Goal: Task Accomplishment & Management: Manage account settings

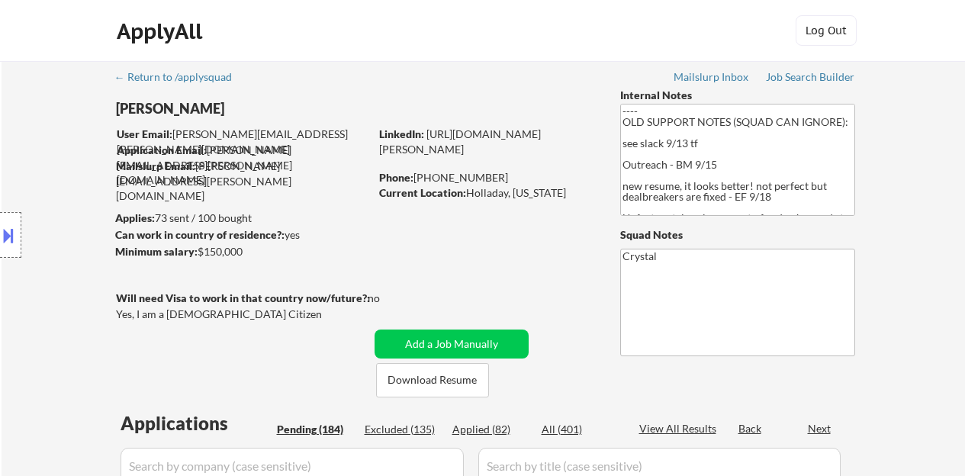
select select ""pending""
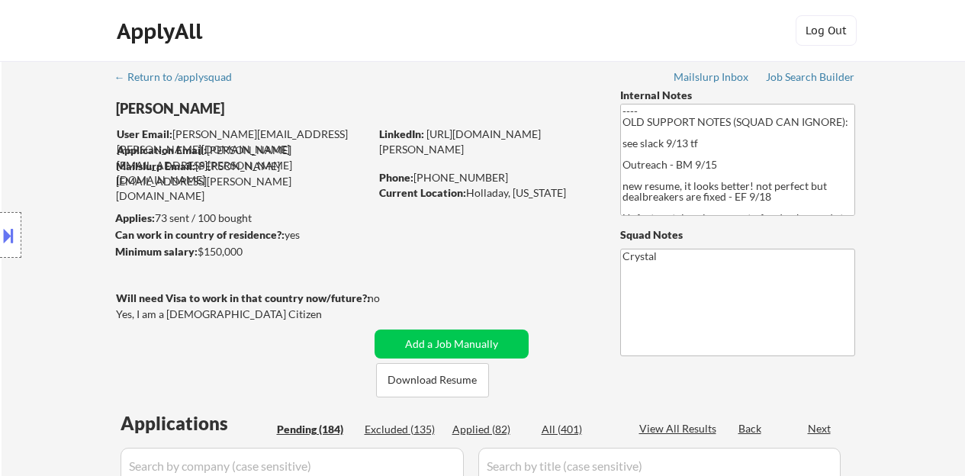
select select ""pending""
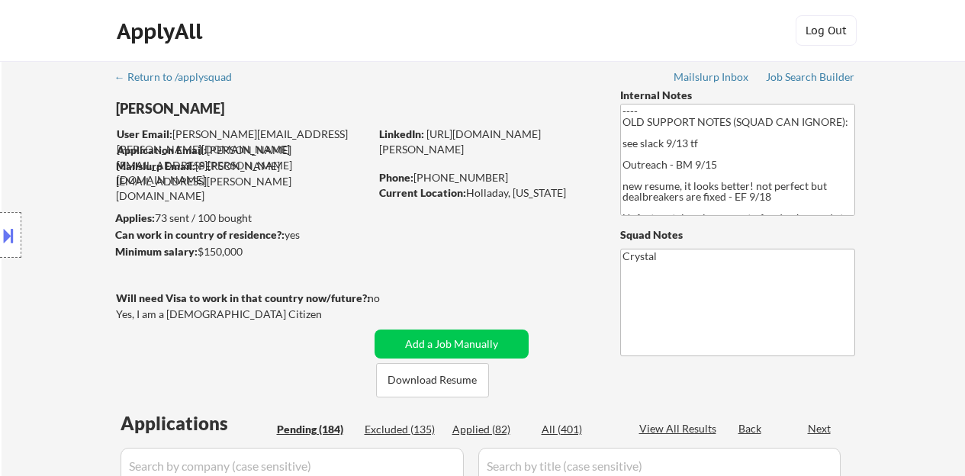
select select ""pending""
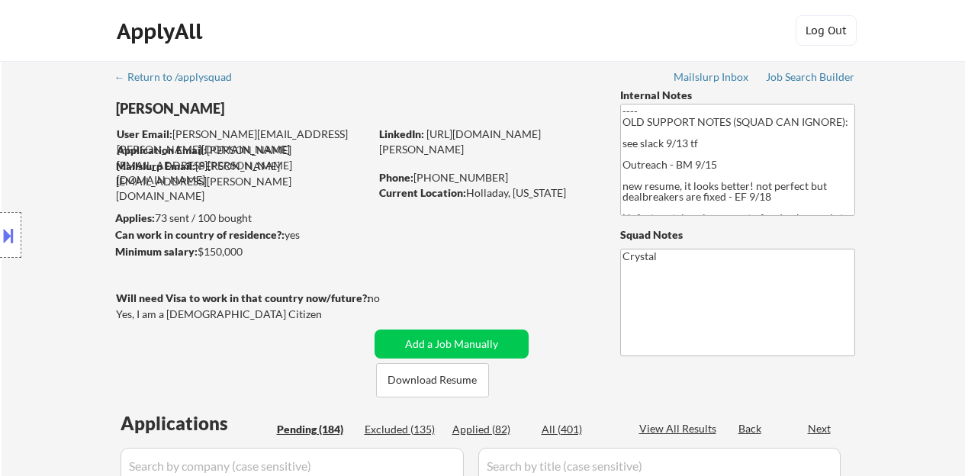
select select ""pending""
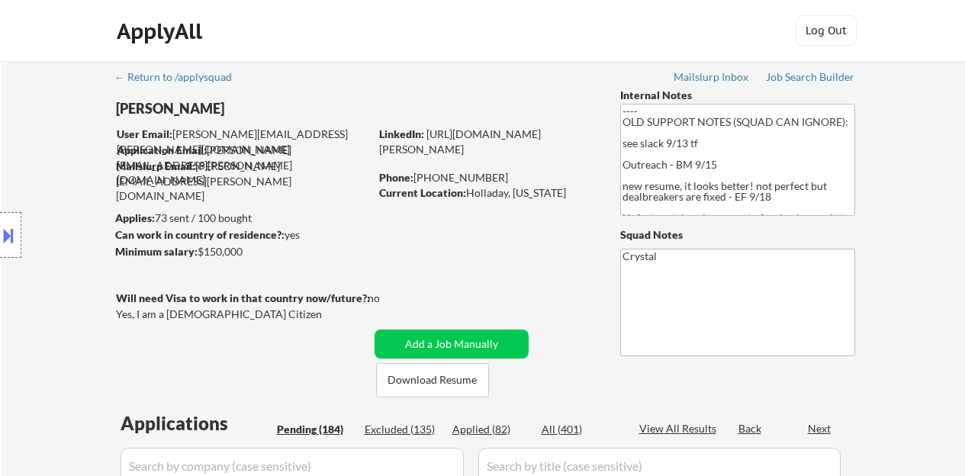
select select ""pending""
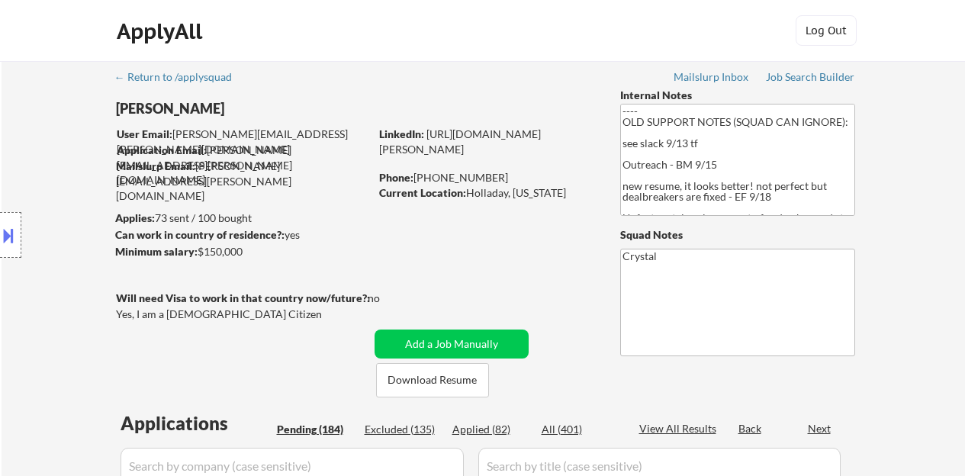
select select ""pending""
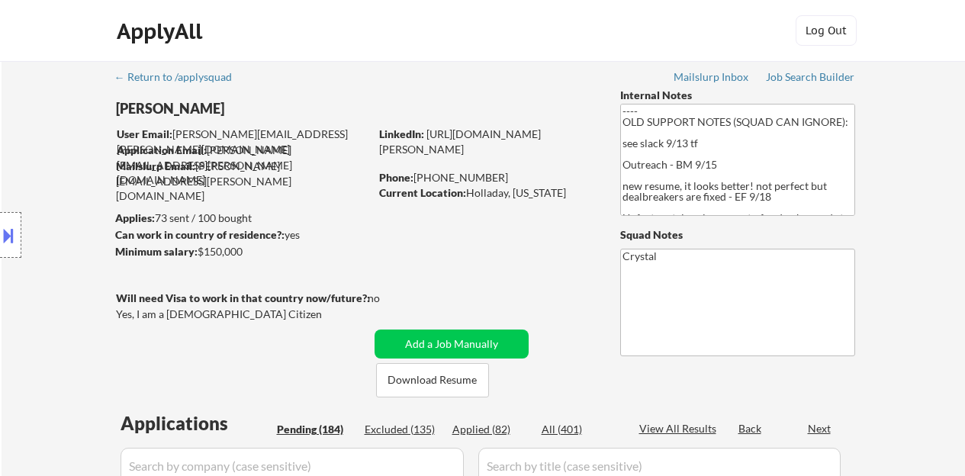
select select ""pending""
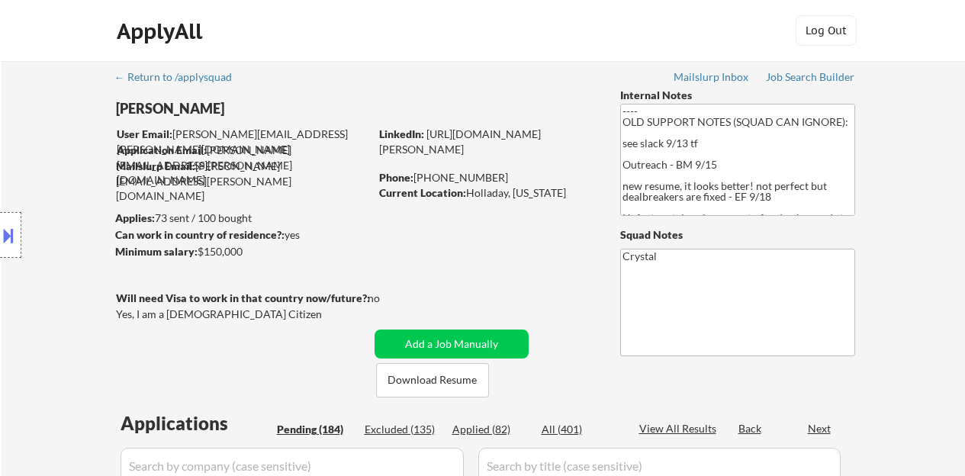
select select ""pending""
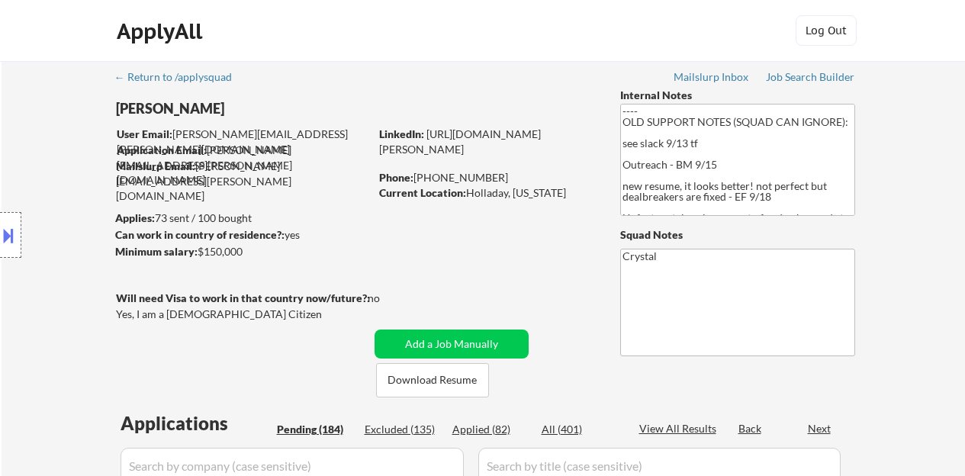
select select ""pending""
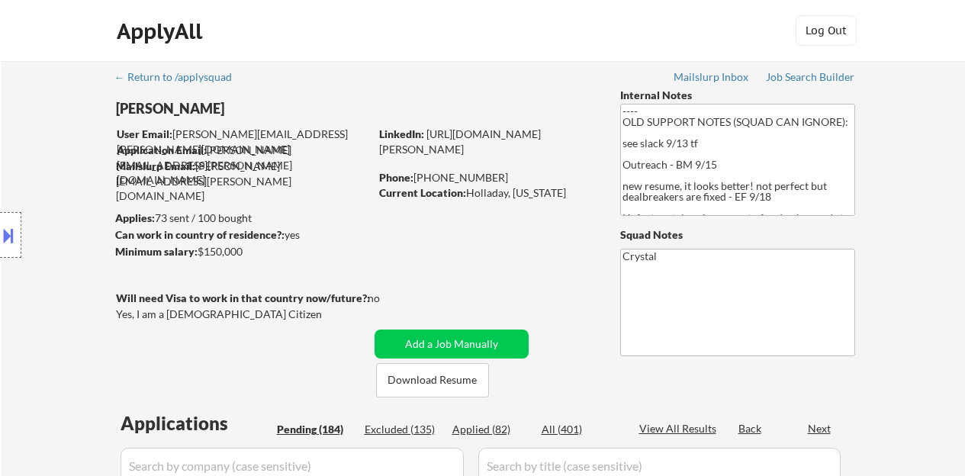
select select ""pending""
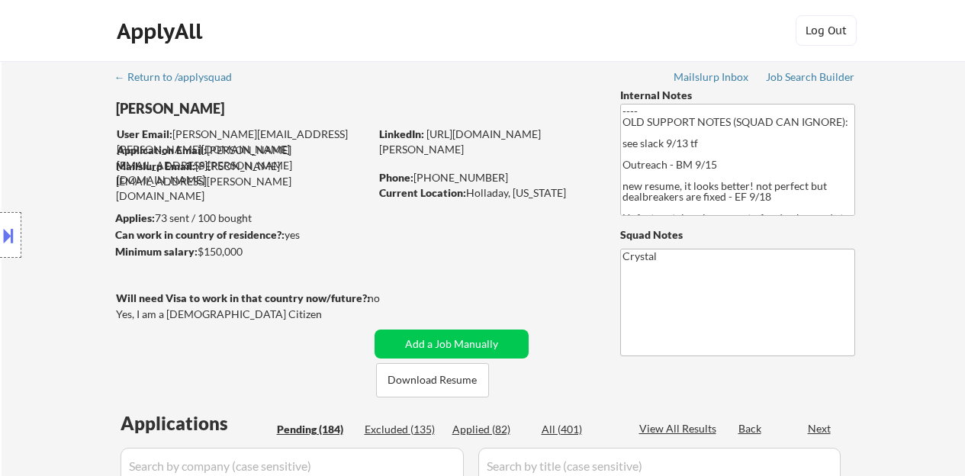
select select ""pending""
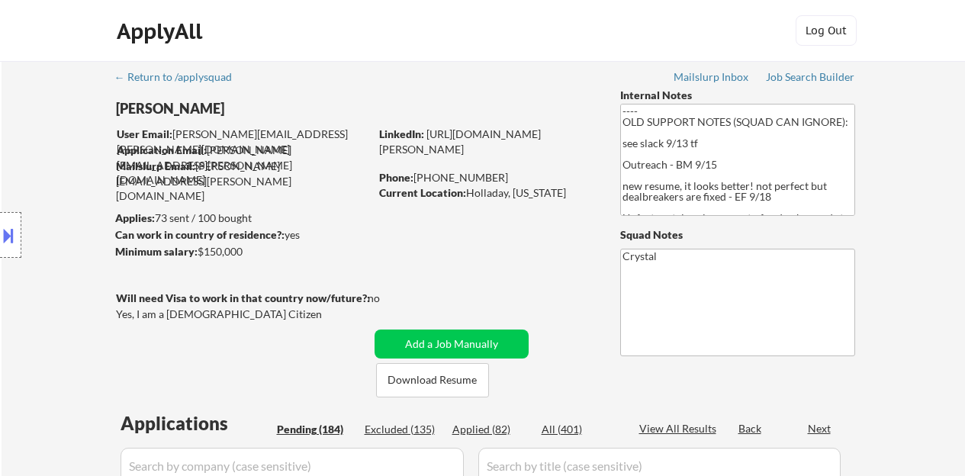
select select ""pending""
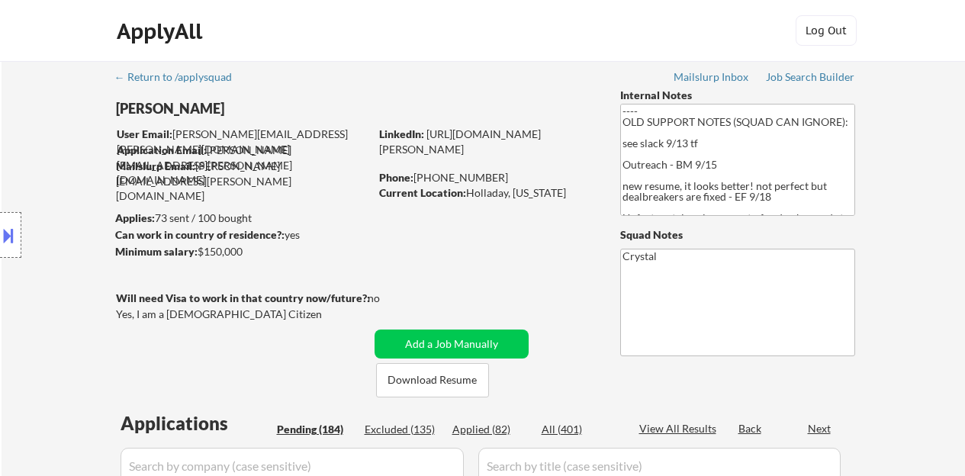
select select ""pending""
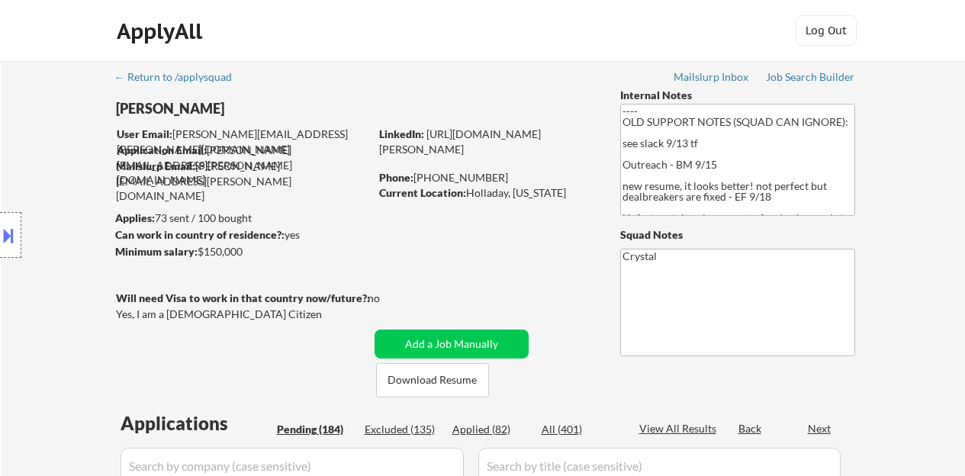
select select ""pending""
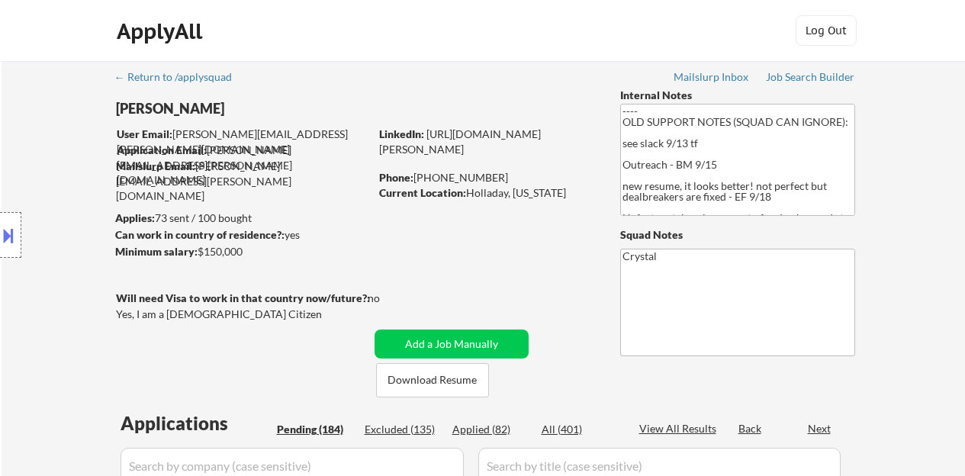
select select ""pending""
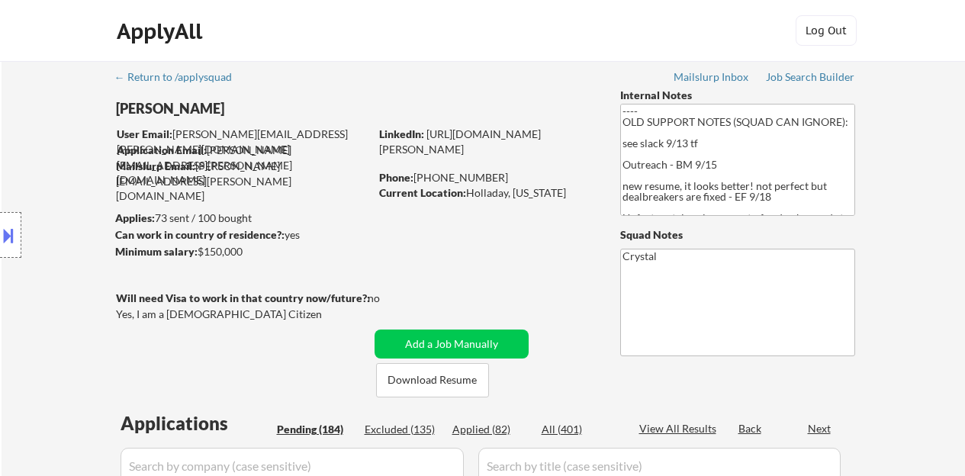
select select ""pending""
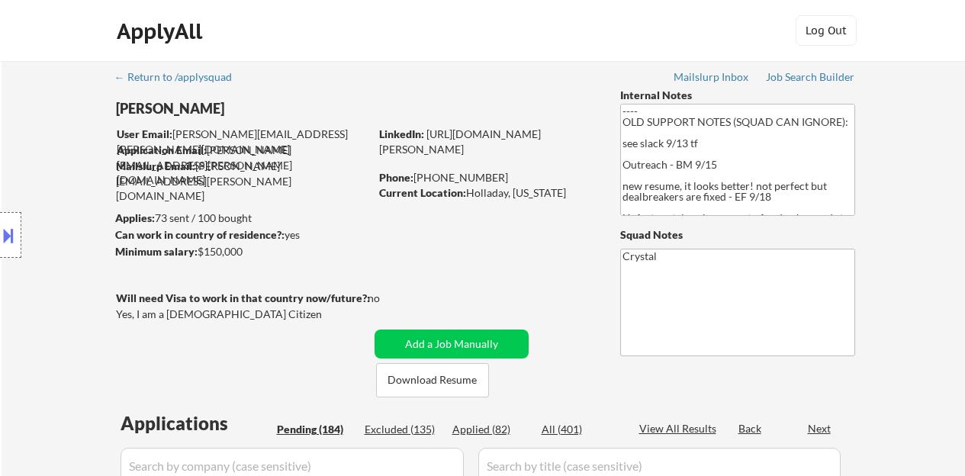
select select ""pending""
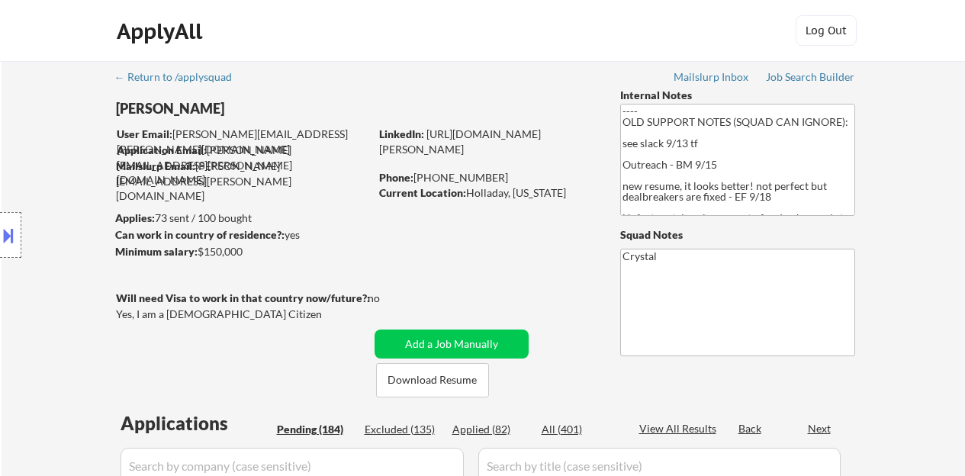
select select ""pending""
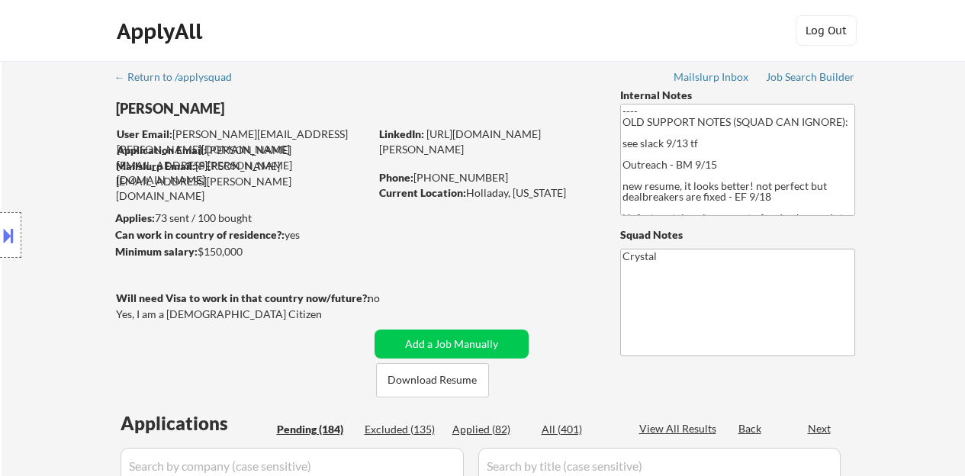
select select ""pending""
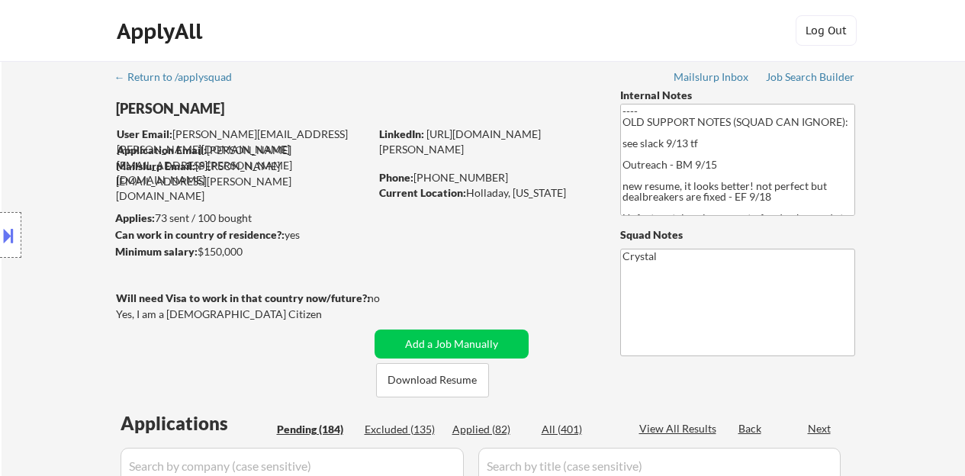
select select ""pending""
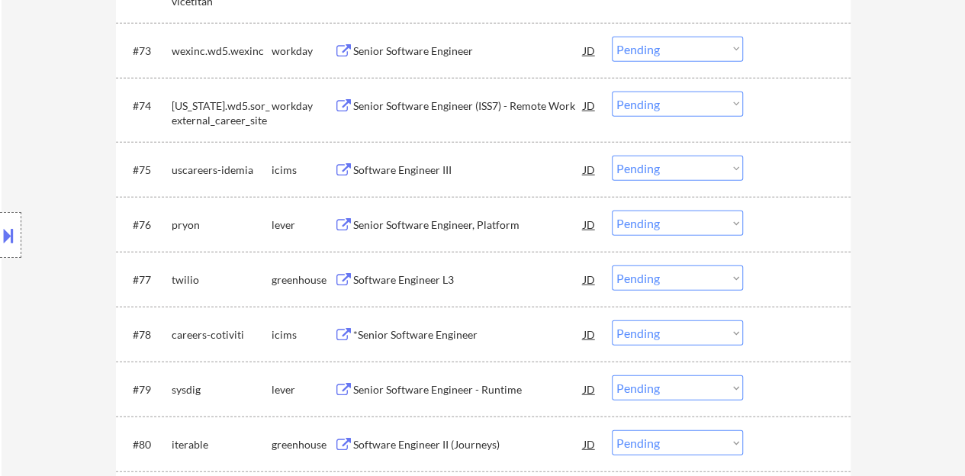
scroll to position [4744, 0]
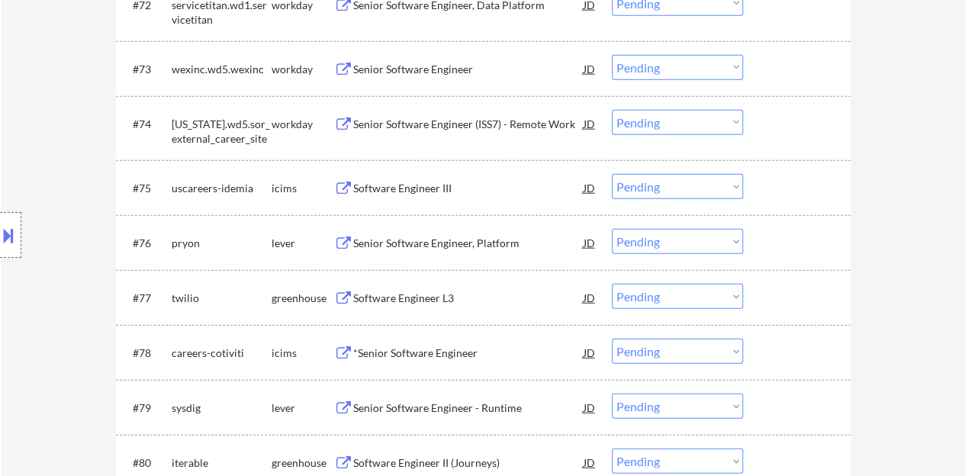
click at [784, 227] on div "#76 pryon lever Senior Software Engineer, Platform JD Choose an option... Pendi…" at bounding box center [481, 242] width 720 height 41
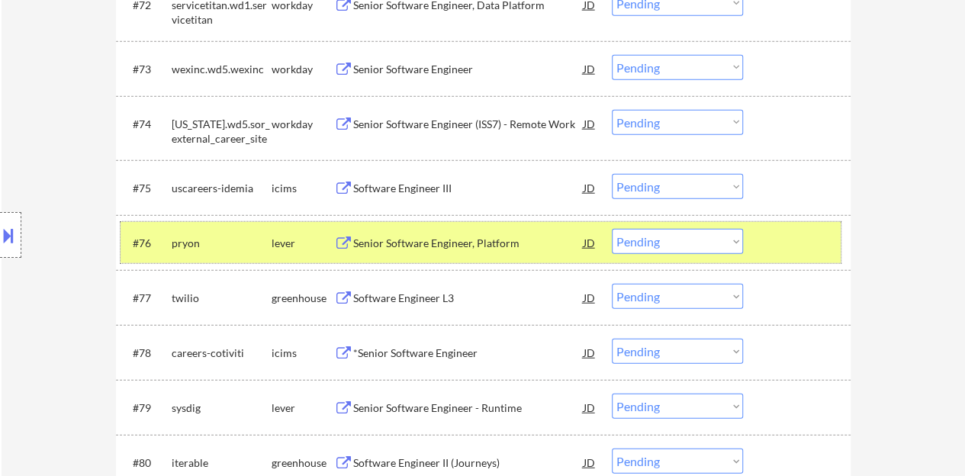
click at [688, 245] on select "Choose an option... Pending Applied Excluded (Questions) Excluded (Expired) Exc…" at bounding box center [677, 241] width 131 height 25
click at [612, 229] on select "Choose an option... Pending Applied Excluded (Questions) Excluded (Expired) Exc…" at bounding box center [677, 241] width 131 height 25
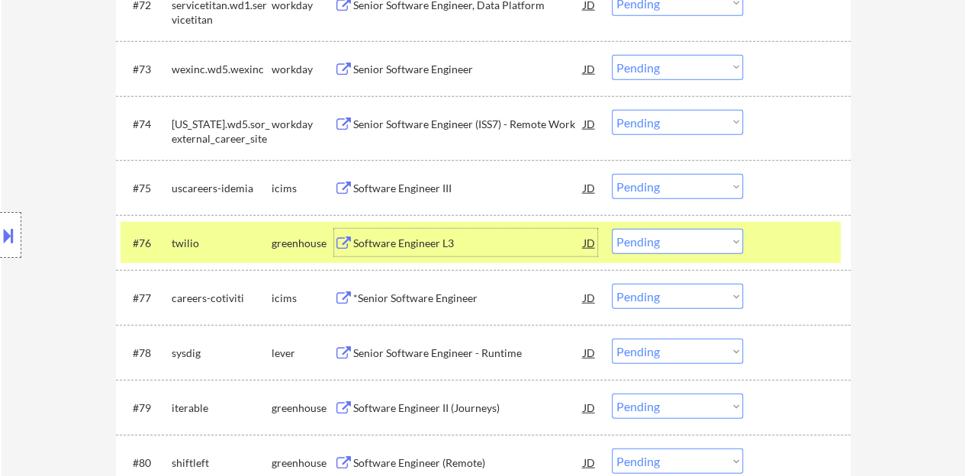
click at [443, 243] on div "Software Engineer L3" at bounding box center [468, 243] width 230 height 15
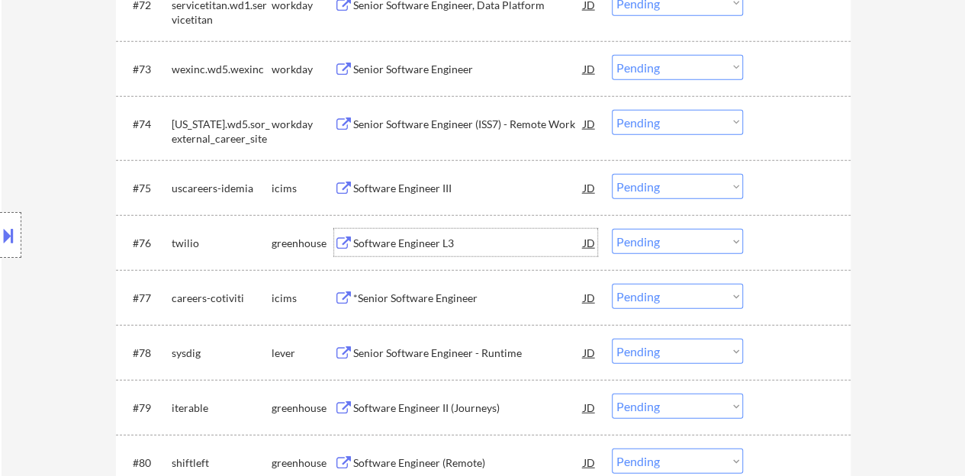
click at [786, 233] on div at bounding box center [798, 242] width 67 height 27
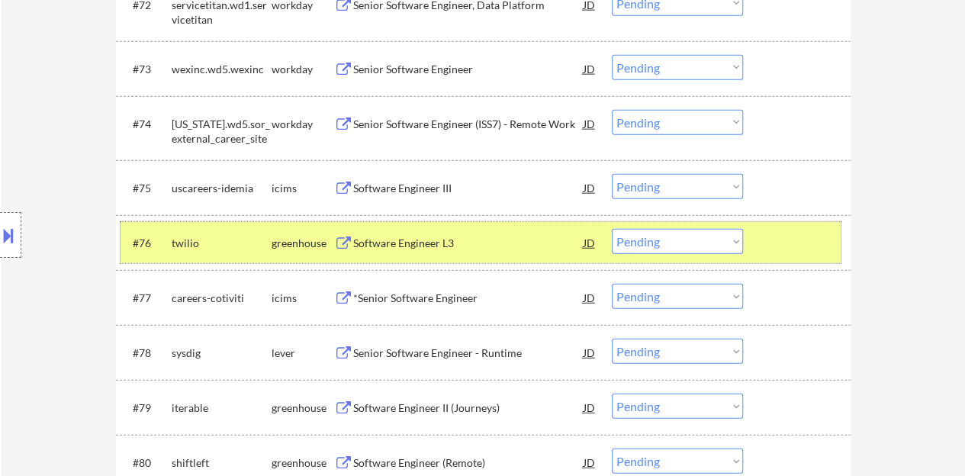
click at [682, 237] on select "Choose an option... Pending Applied Excluded (Questions) Excluded (Expired) Exc…" at bounding box center [677, 241] width 131 height 25
click at [612, 229] on select "Choose an option... Pending Applied Excluded (Questions) Excluded (Expired) Exc…" at bounding box center [677, 241] width 131 height 25
select select ""pending""
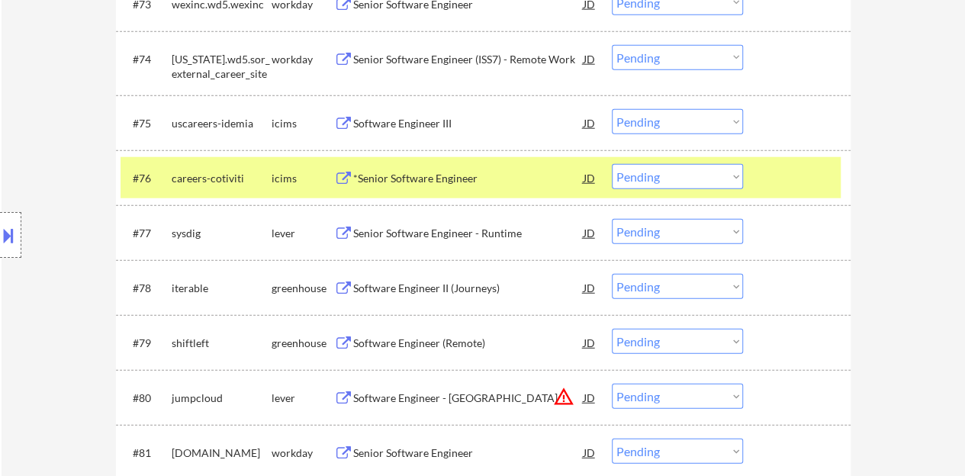
scroll to position [4820, 0]
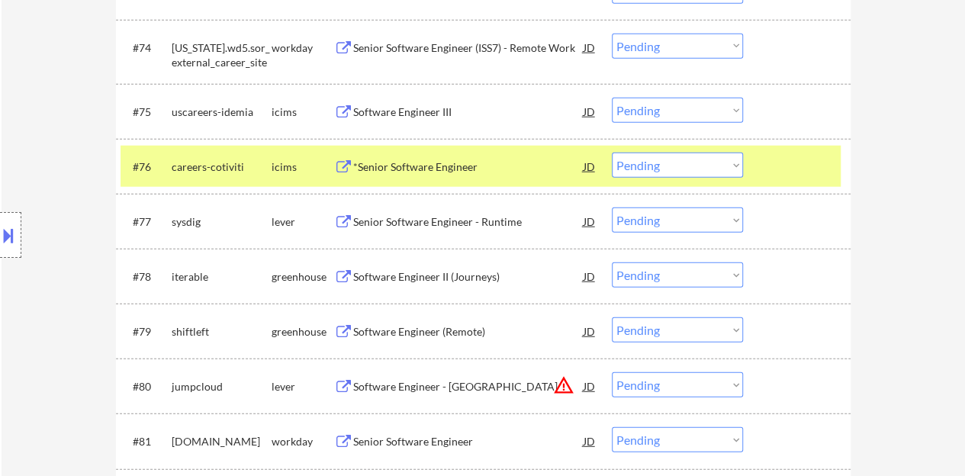
click at [804, 169] on div at bounding box center [798, 166] width 67 height 27
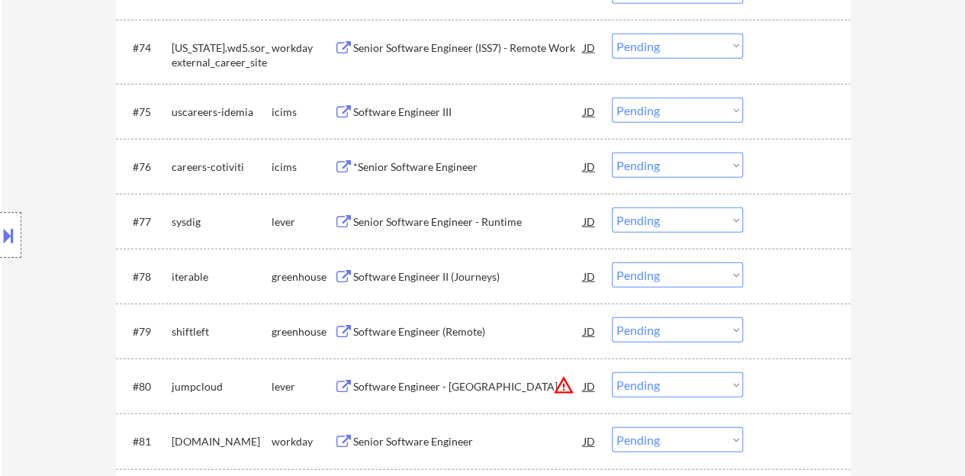
click at [453, 218] on div "Senior Software Engineer - Runtime" at bounding box center [468, 221] width 230 height 15
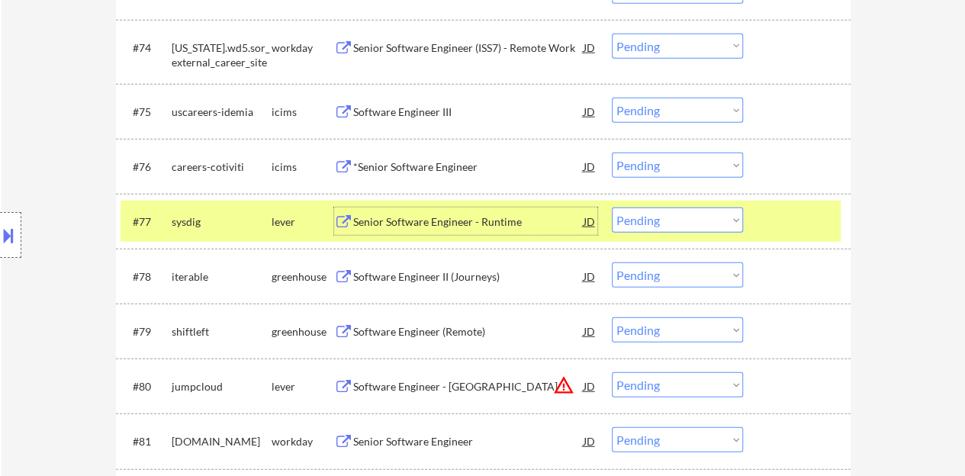
click at [688, 220] on select "Choose an option... Pending Applied Excluded (Questions) Excluded (Expired) Exc…" at bounding box center [677, 220] width 131 height 25
click at [612, 208] on select "Choose an option... Pending Applied Excluded (Questions) Excluded (Expired) Exc…" at bounding box center [677, 220] width 131 height 25
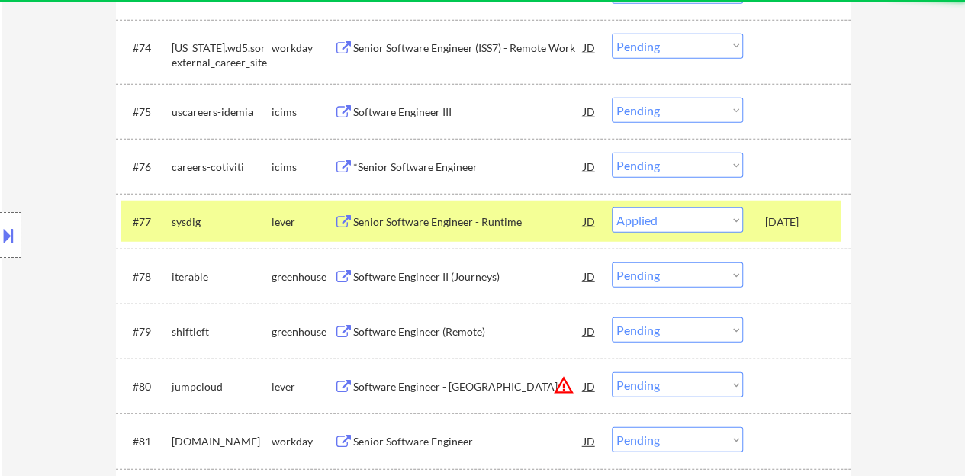
select select ""pending""
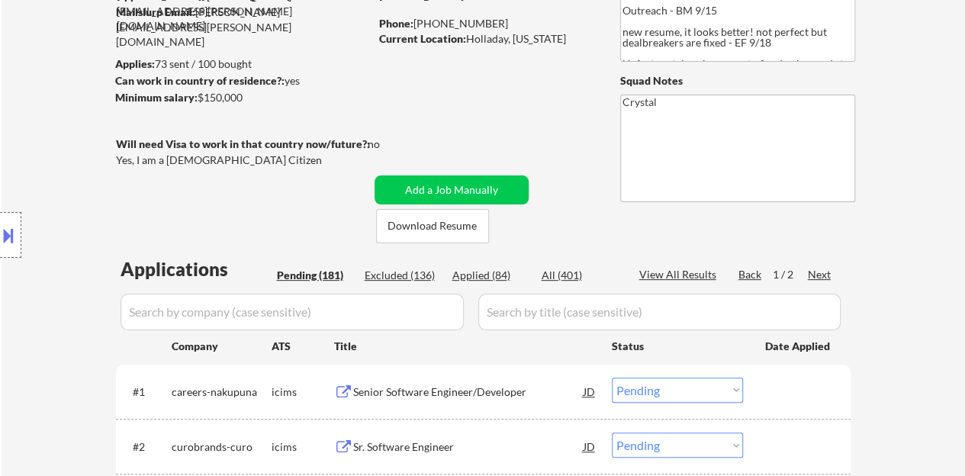
scroll to position [131, 0]
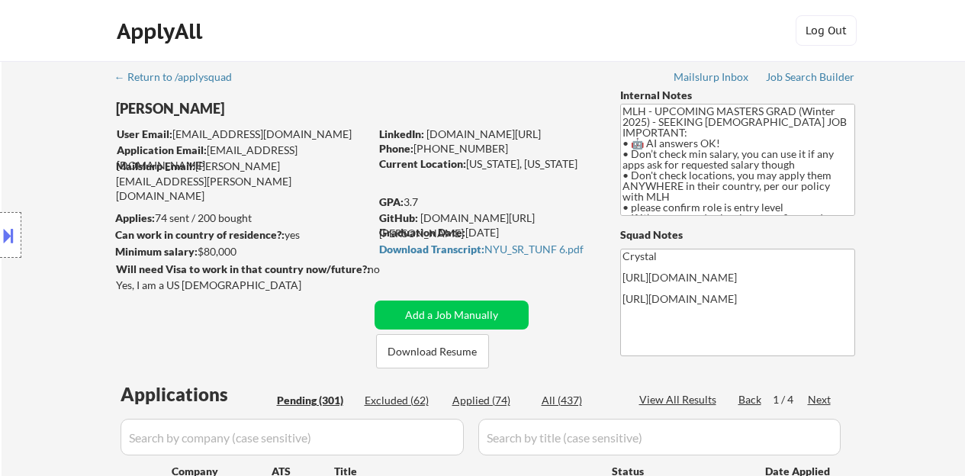
select select ""pending""
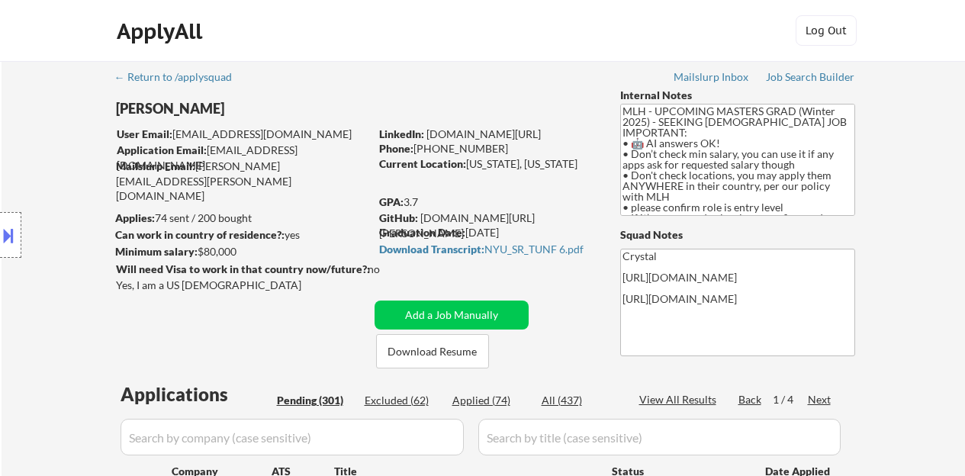
select select ""pending""
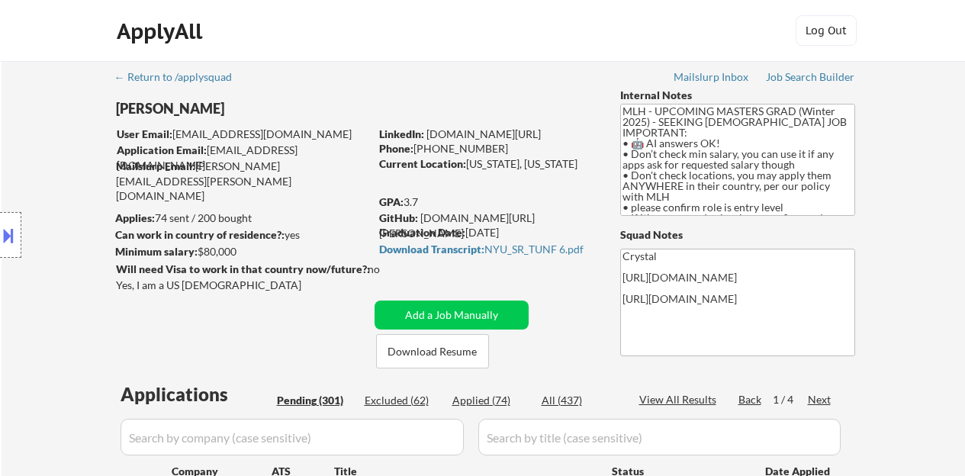
select select ""pending""
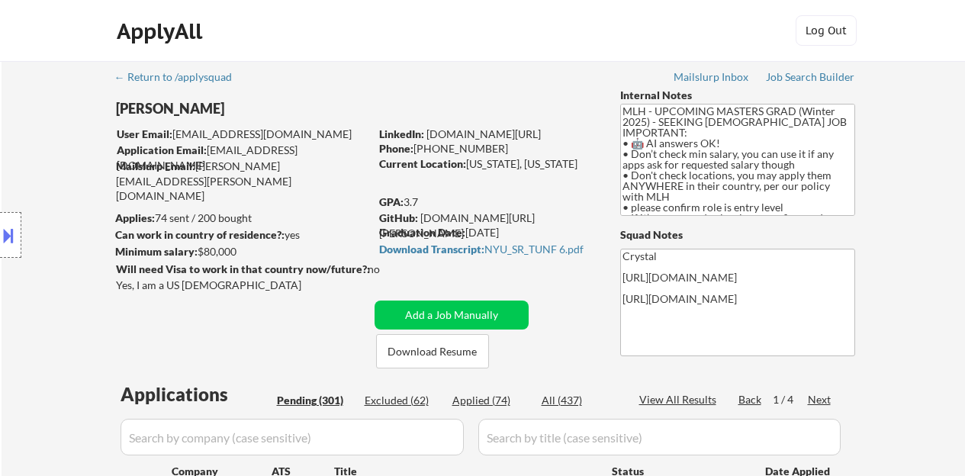
select select ""pending""
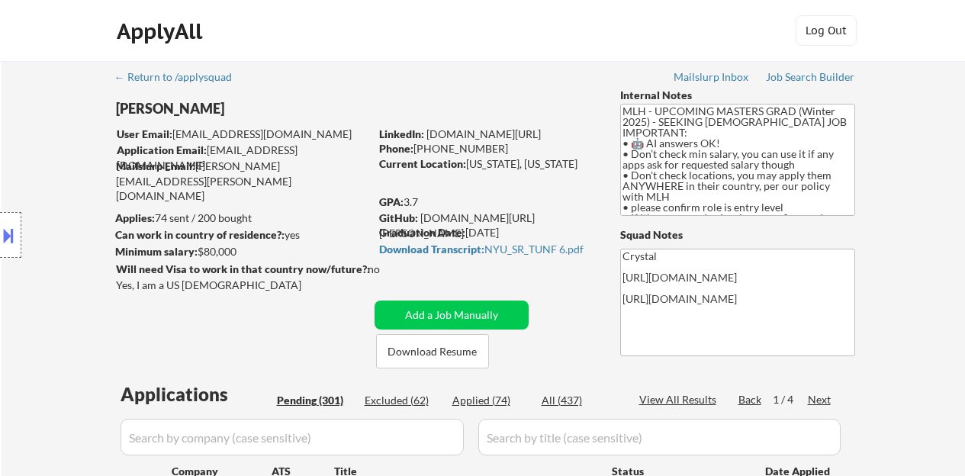
select select ""pending""
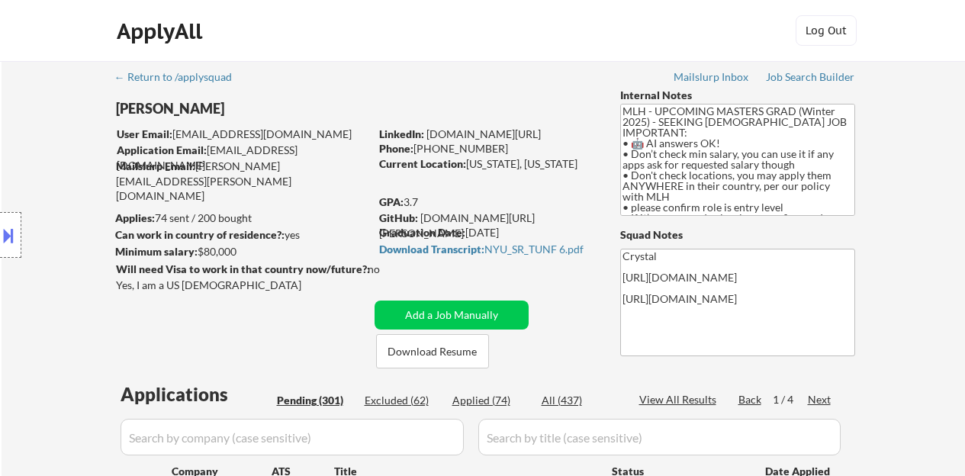
select select ""pending""
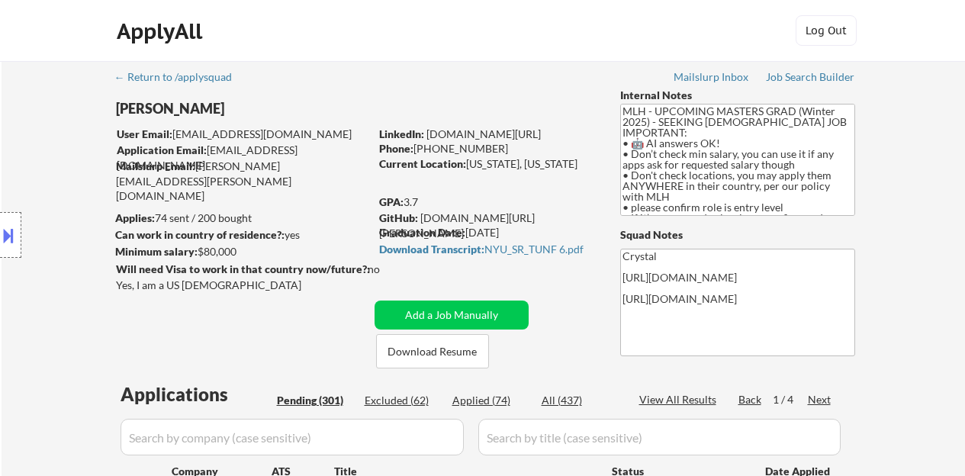
select select ""pending""
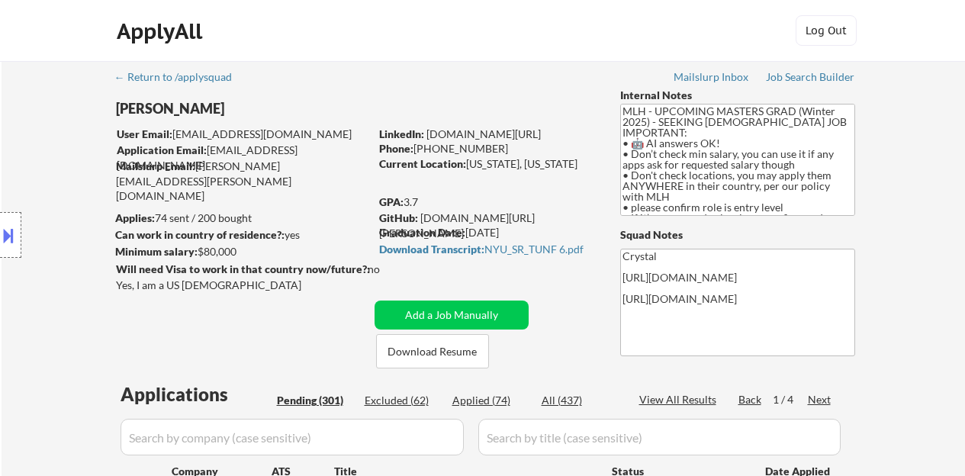
select select ""pending""
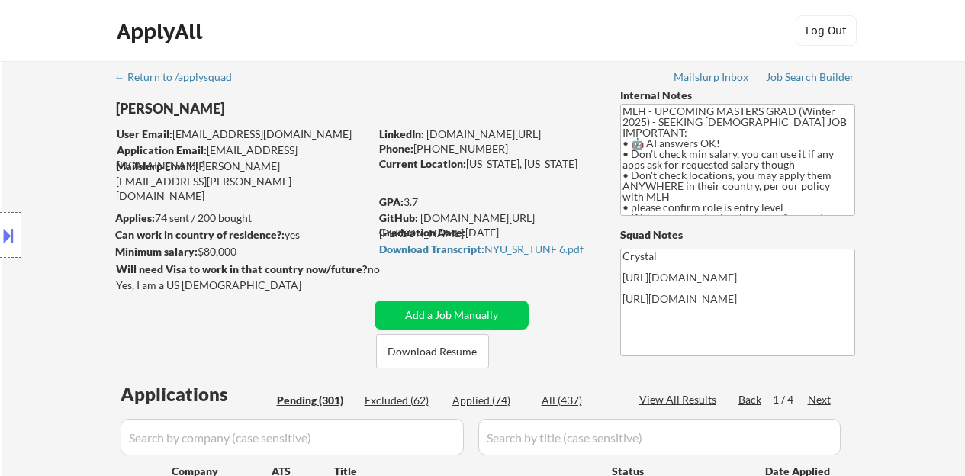
select select ""pending""
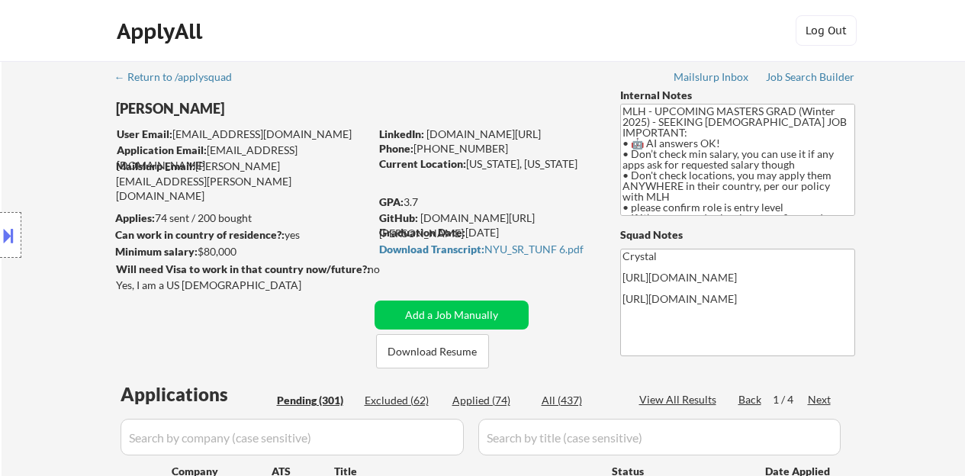
select select ""pending""
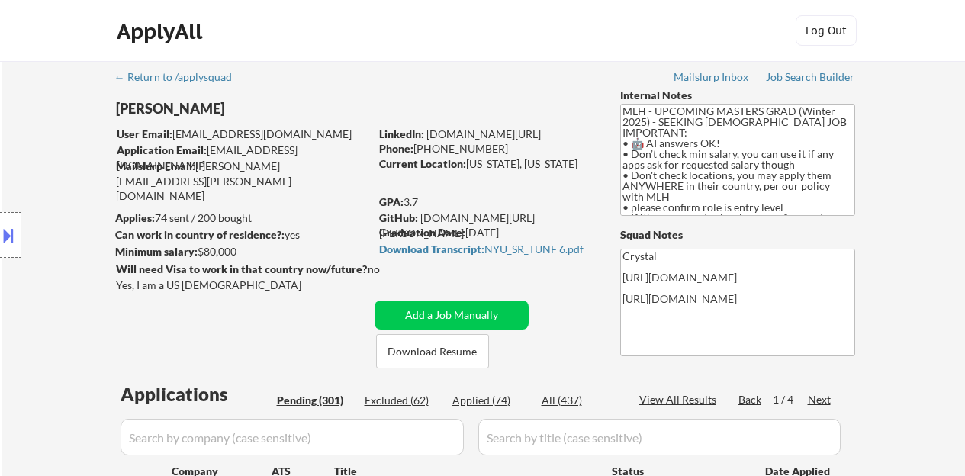
select select ""pending""
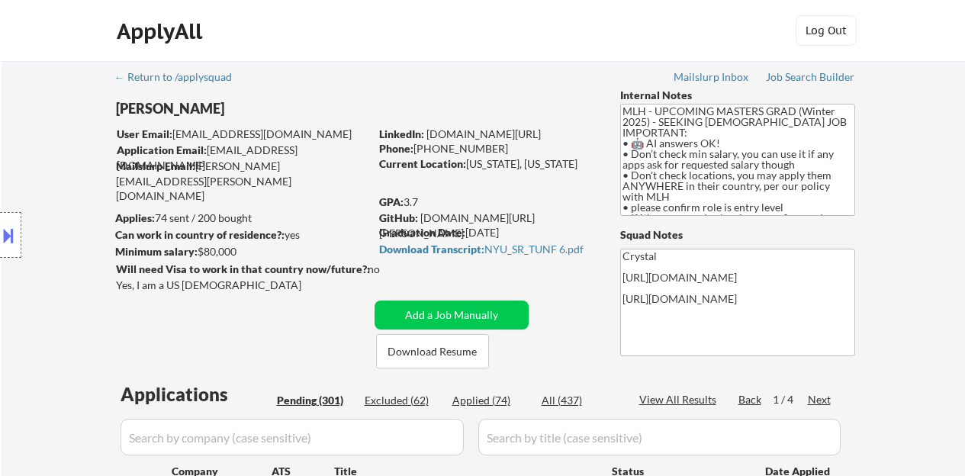
select select ""pending""
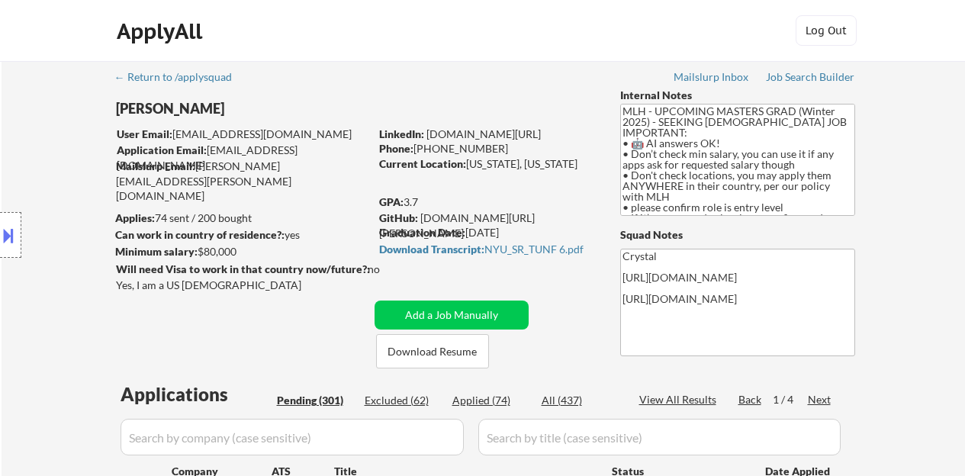
select select ""pending""
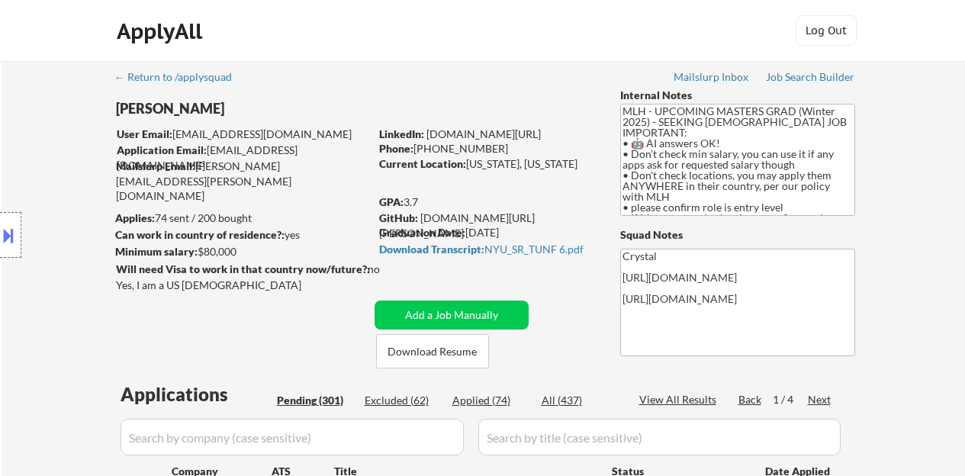
select select ""pending""
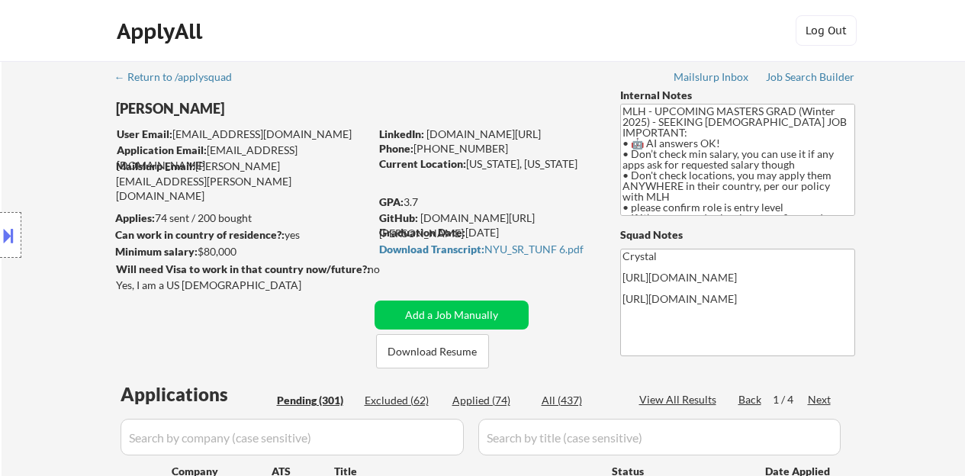
select select ""pending""
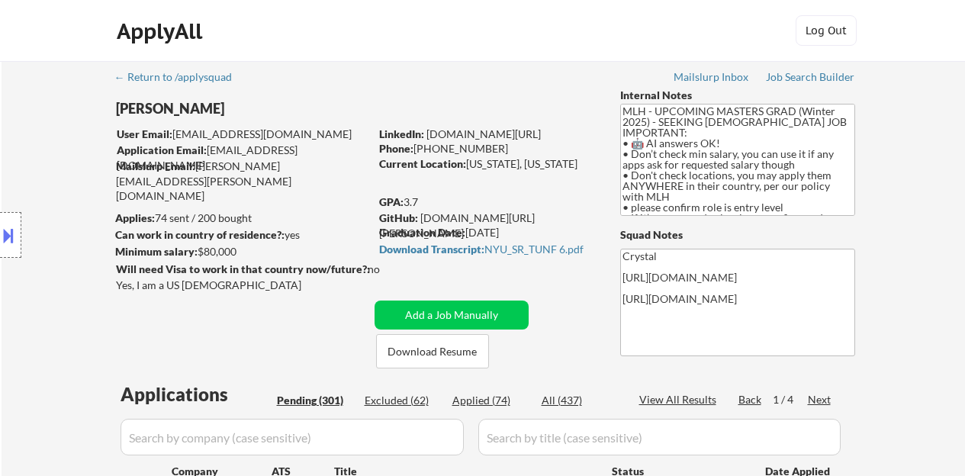
select select ""pending""
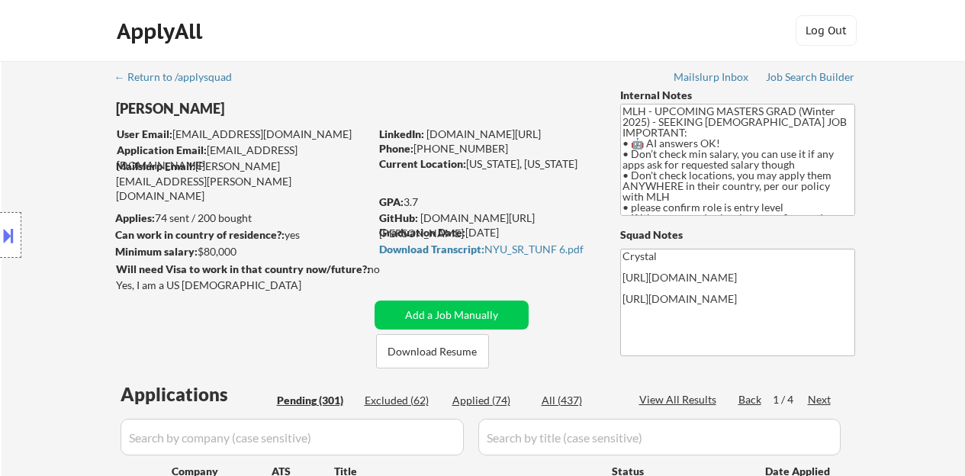
select select ""pending""
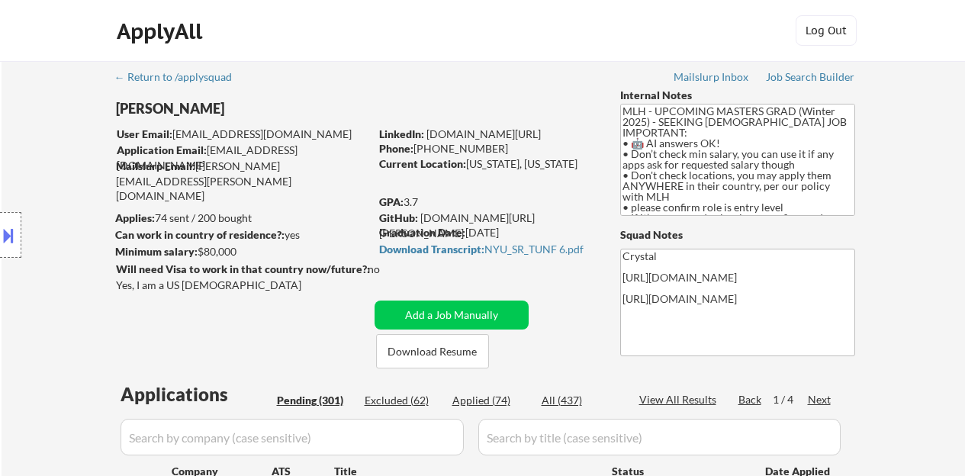
select select ""pending""
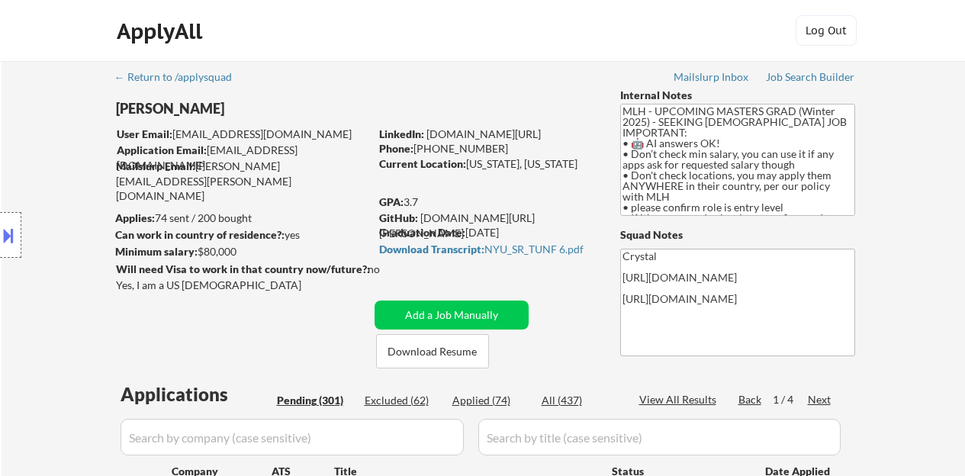
select select ""pending""
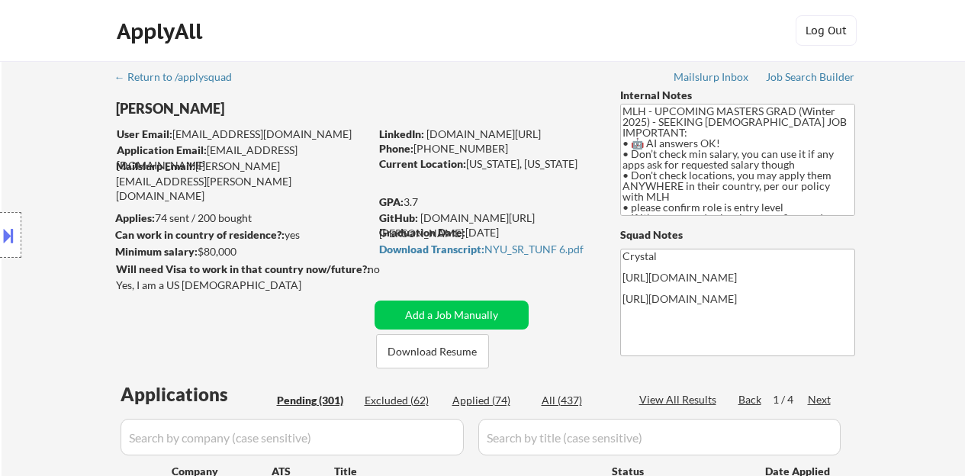
select select ""pending""
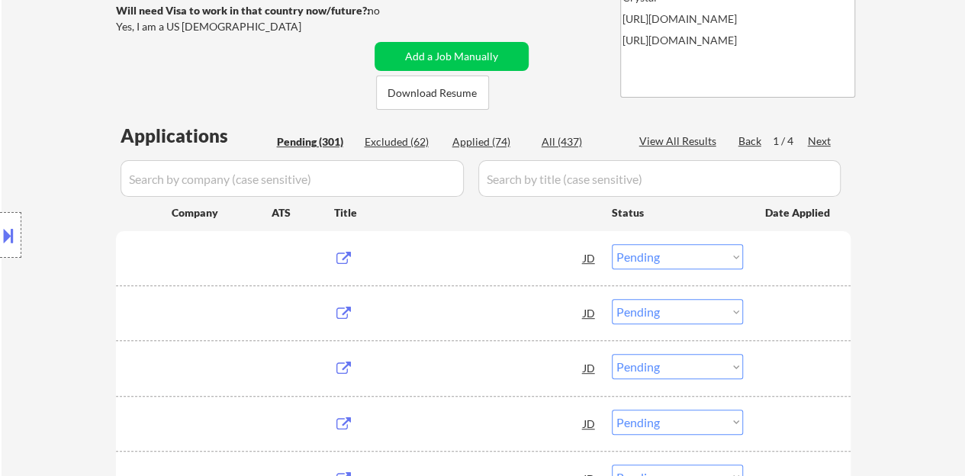
scroll to position [305, 0]
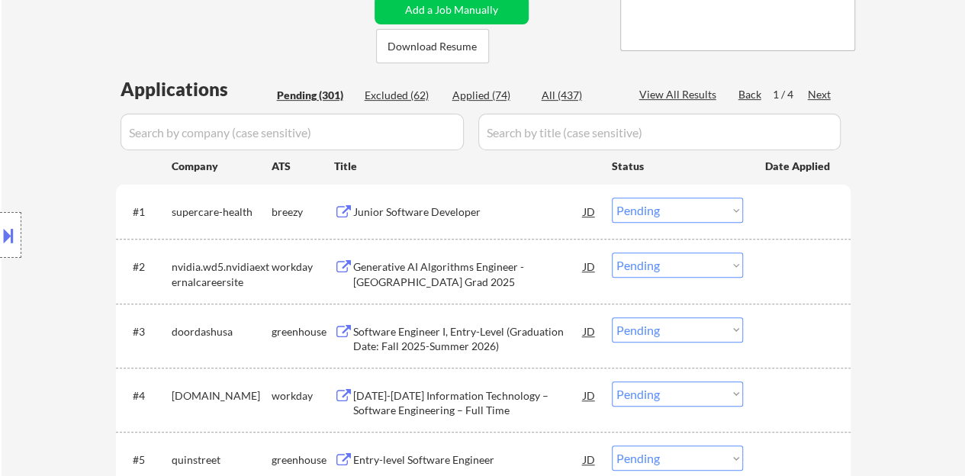
click at [415, 205] on div "Junior Software Developer" at bounding box center [468, 212] width 230 height 15
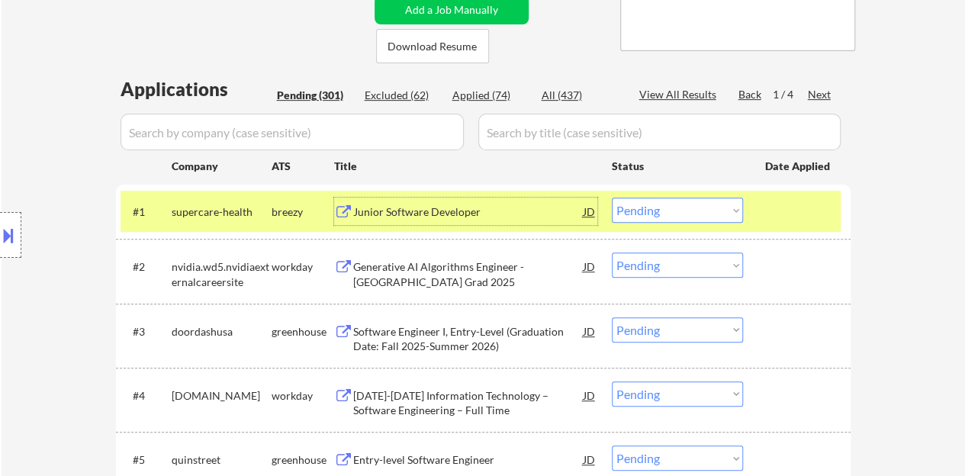
click at [693, 211] on select "Choose an option... Pending Applied Excluded (Questions) Excluded (Expired) Exc…" at bounding box center [677, 210] width 131 height 25
click at [612, 198] on select "Choose an option... Pending Applied Excluded (Questions) Excluded (Expired) Exc…" at bounding box center [677, 210] width 131 height 25
select select ""pending""
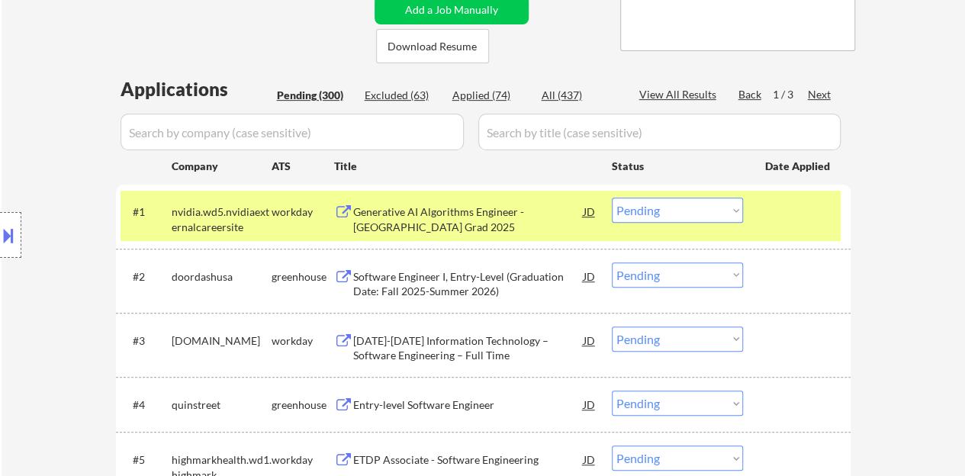
click at [792, 211] on div at bounding box center [798, 211] width 67 height 27
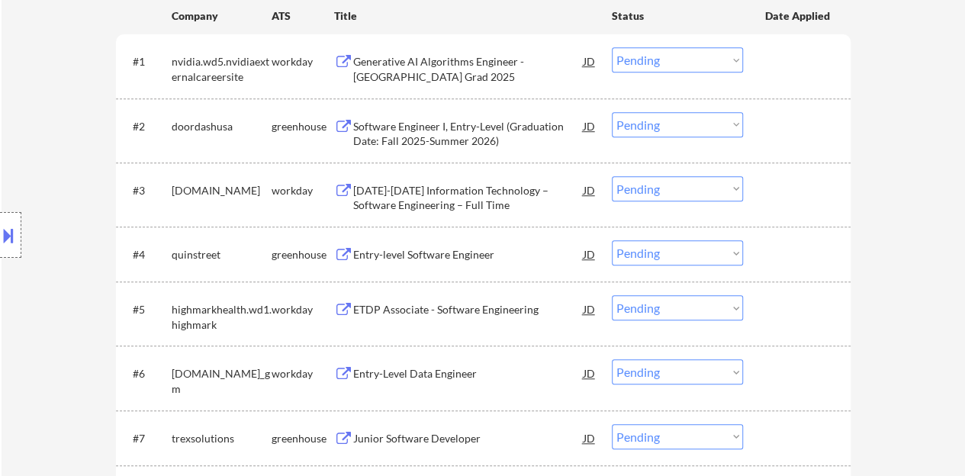
scroll to position [458, 0]
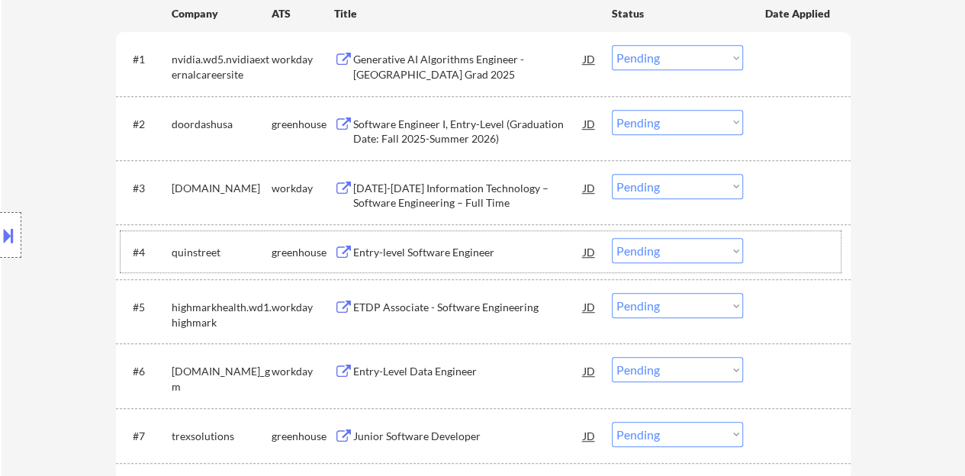
click at [451, 231] on div "#4 quinstreet greenhouse Entry-level Software Engineer JD Choose an option... P…" at bounding box center [481, 251] width 720 height 41
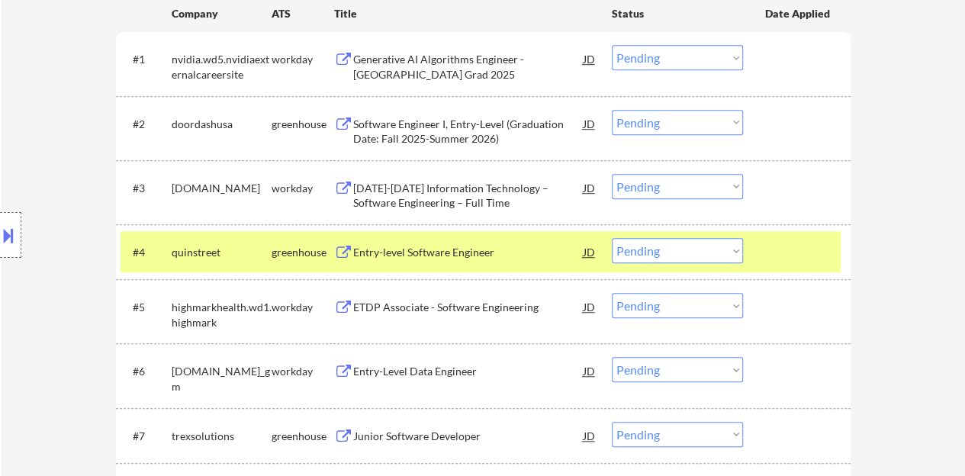
click at [447, 246] on div "Entry-level Software Engineer" at bounding box center [468, 252] width 230 height 15
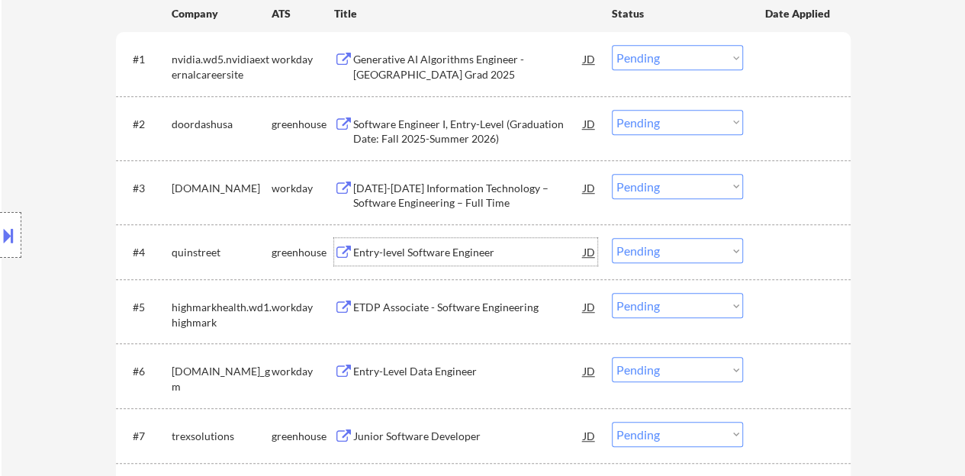
click at [808, 250] on div at bounding box center [798, 251] width 67 height 27
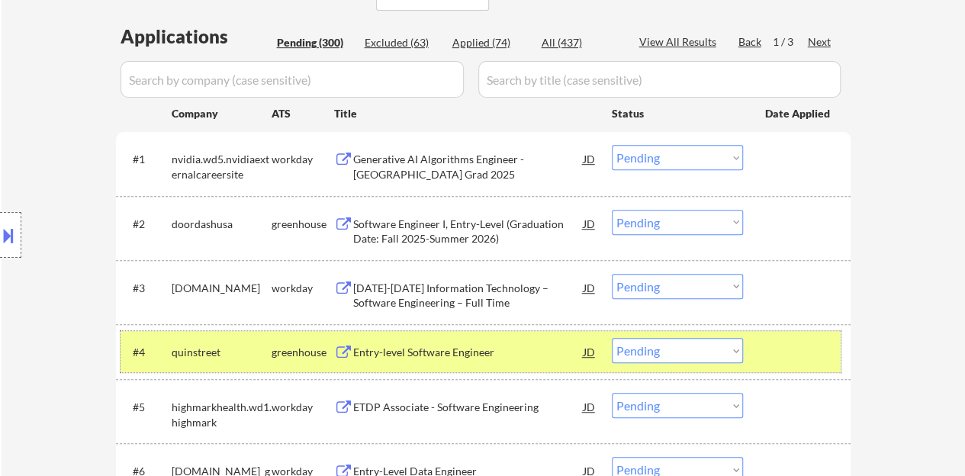
scroll to position [382, 0]
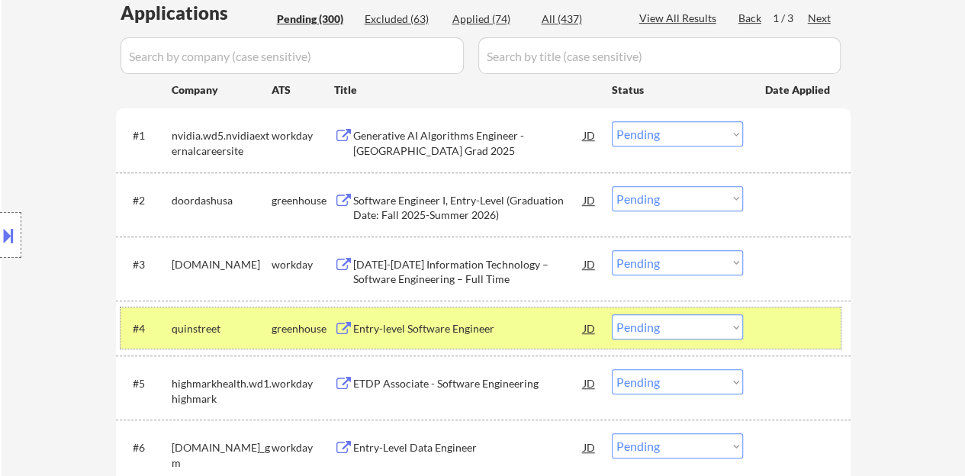
click at [676, 326] on select "Choose an option... Pending Applied Excluded (Questions) Excluded (Expired) Exc…" at bounding box center [677, 326] width 131 height 25
click at [612, 314] on select "Choose an option... Pending Applied Excluded (Questions) Excluded (Expired) Exc…" at bounding box center [677, 326] width 131 height 25
select select ""pending""
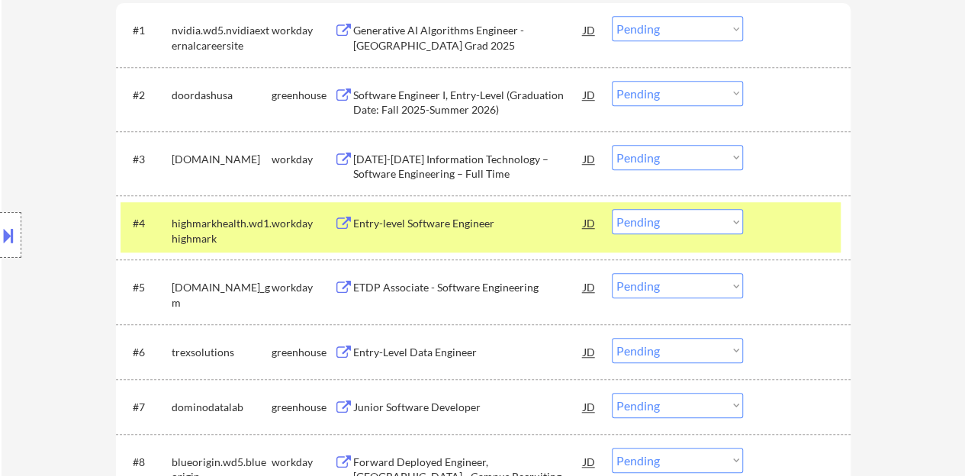
scroll to position [534, 0]
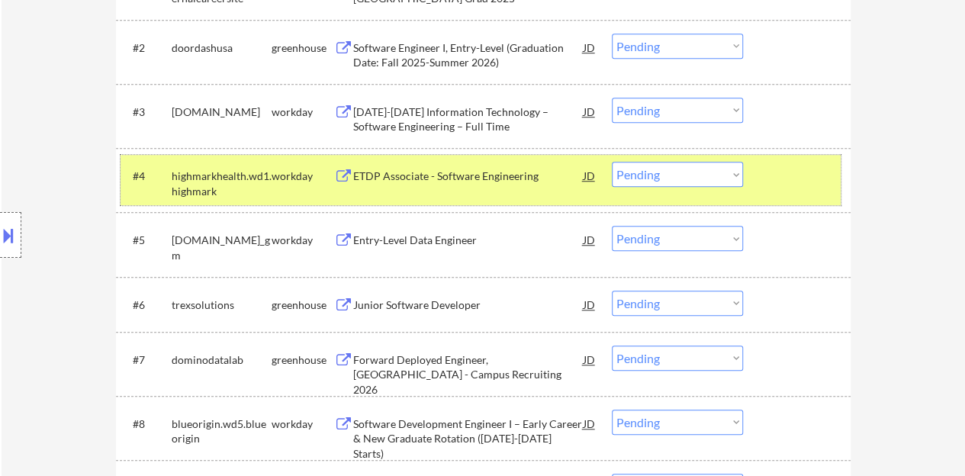
click at [809, 172] on div at bounding box center [798, 175] width 67 height 27
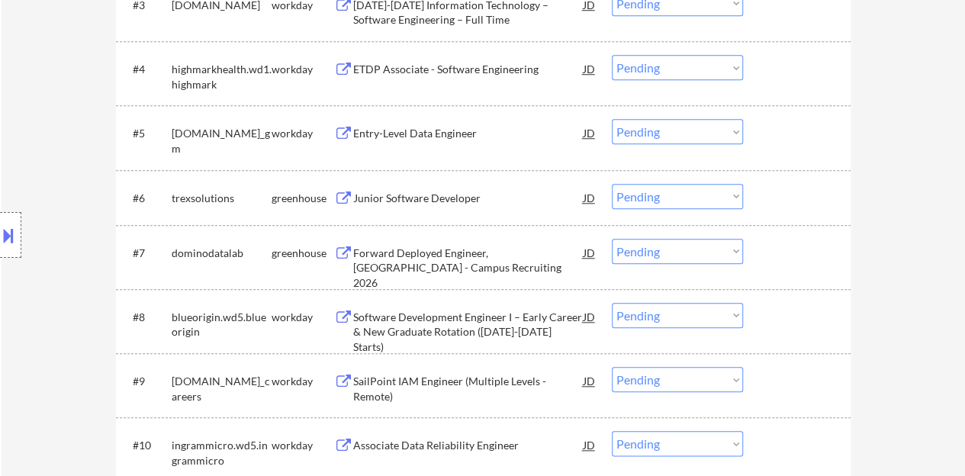
scroll to position [687, 0]
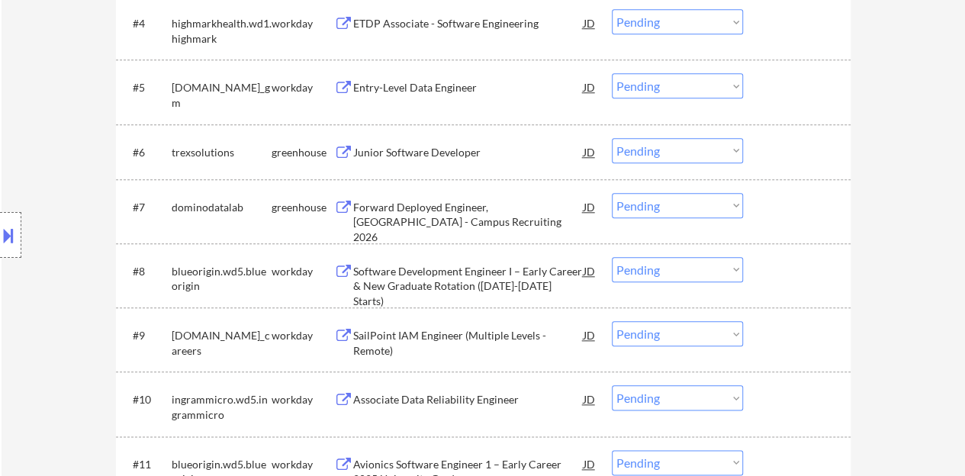
click at [422, 149] on div "Junior Software Developer" at bounding box center [468, 152] width 230 height 15
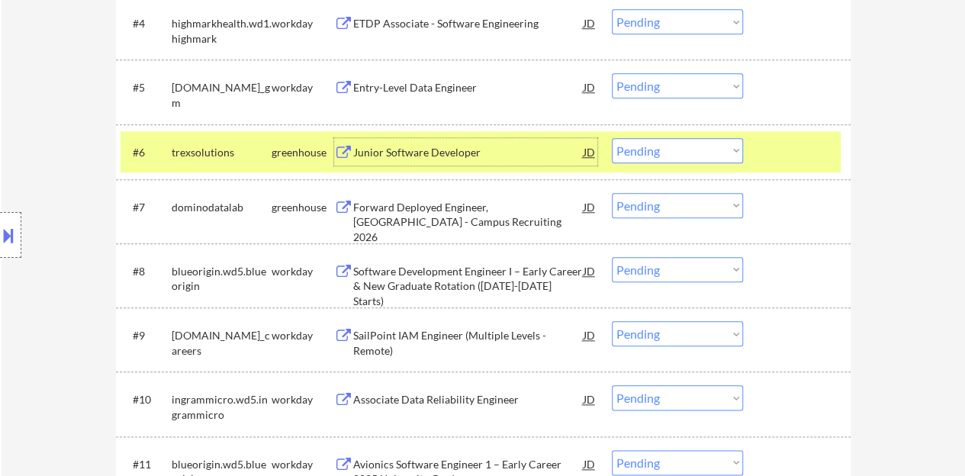
click at [665, 154] on select "Choose an option... Pending Applied Excluded (Questions) Excluded (Expired) Exc…" at bounding box center [677, 150] width 131 height 25
click at [612, 138] on select "Choose an option... Pending Applied Excluded (Questions) Excluded (Expired) Exc…" at bounding box center [677, 150] width 131 height 25
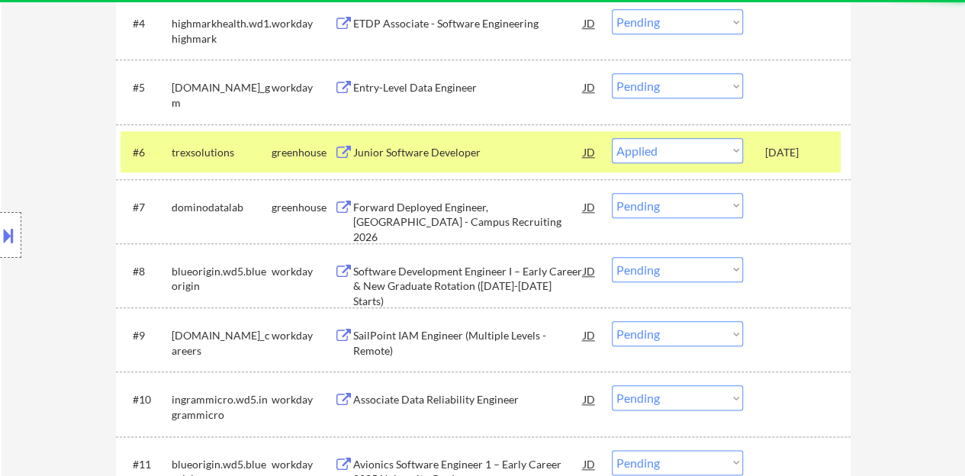
select select ""pending""
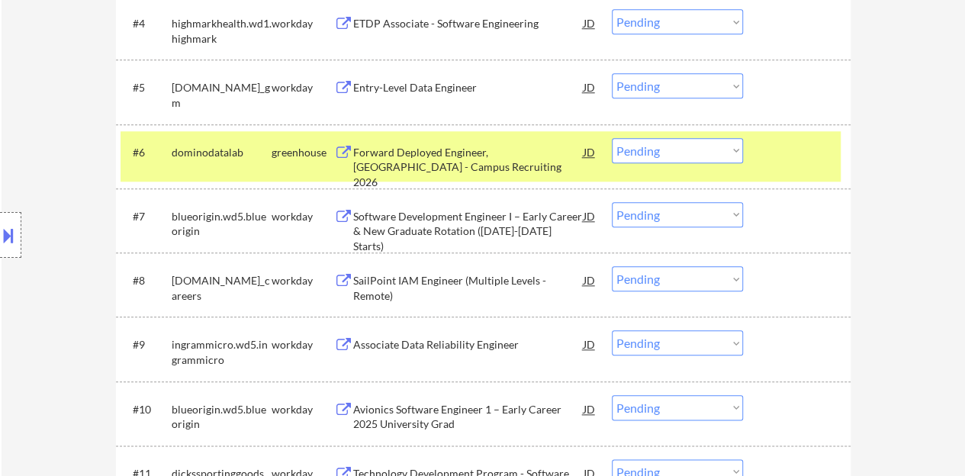
click at [792, 144] on div at bounding box center [798, 151] width 67 height 27
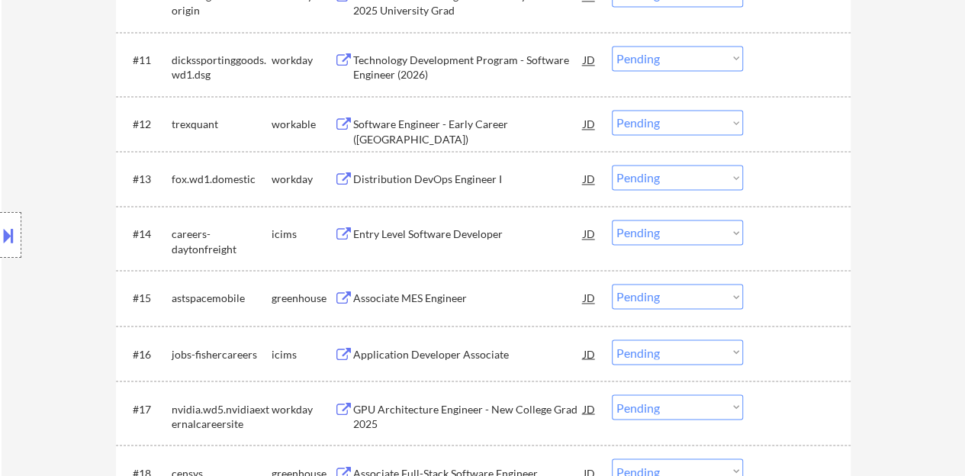
scroll to position [1221, 0]
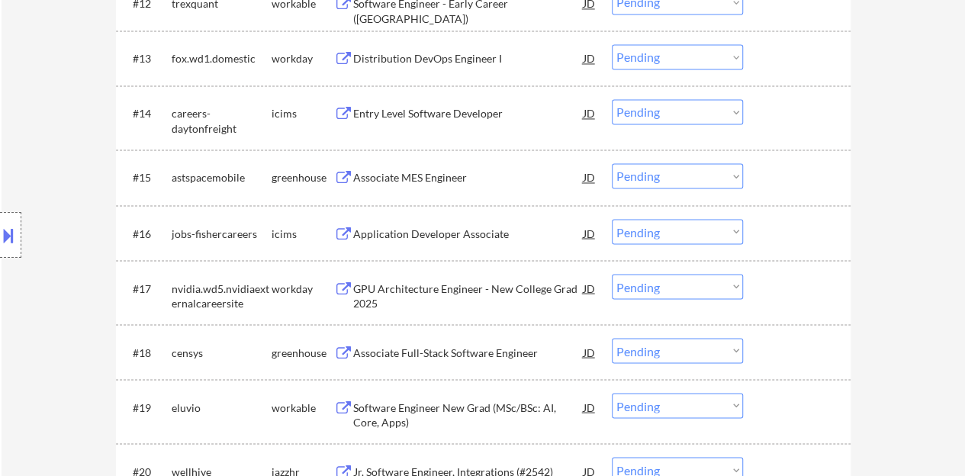
click at [422, 176] on div "Associate MES Engineer" at bounding box center [468, 177] width 230 height 15
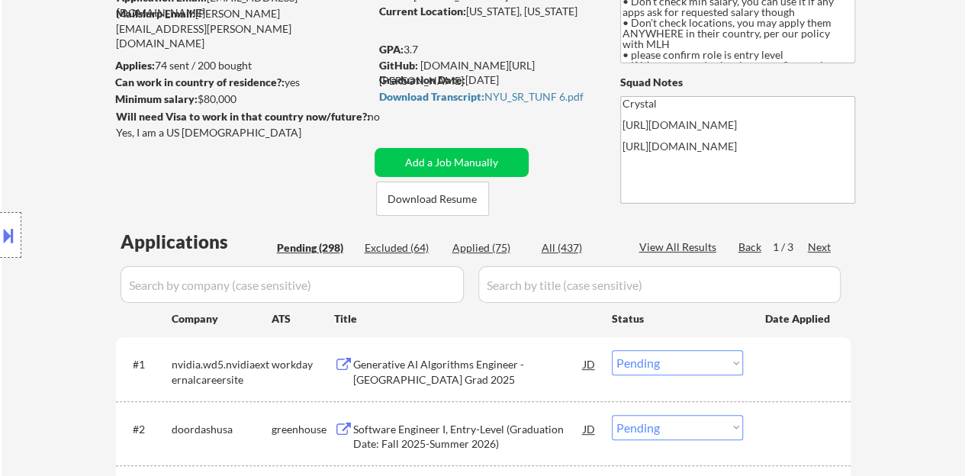
scroll to position [0, 0]
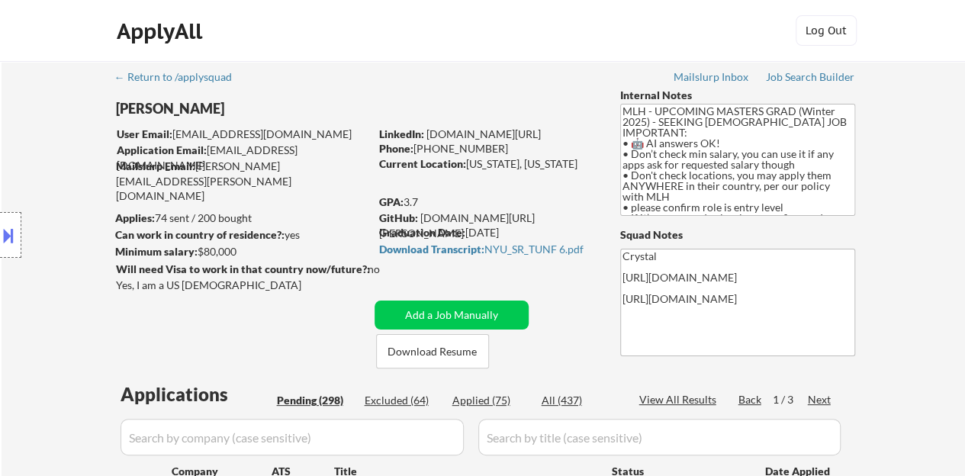
drag, startPoint x: 485, startPoint y: 131, endPoint x: 429, endPoint y: 135, distance: 56.6
click at [429, 135] on div "LinkedIn: www.linkedin.com/in/jtang243" at bounding box center [488, 134] width 218 height 15
copy link "www.linkedin.com/in/jtang243"
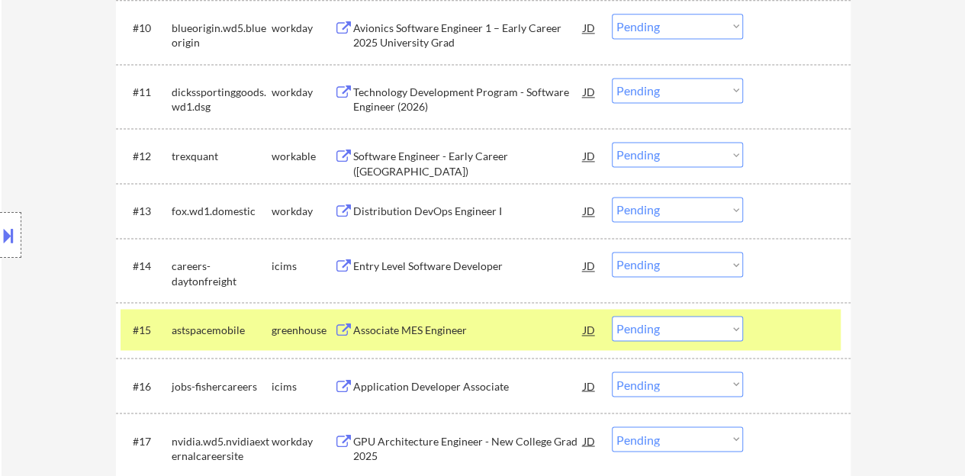
scroll to position [1221, 0]
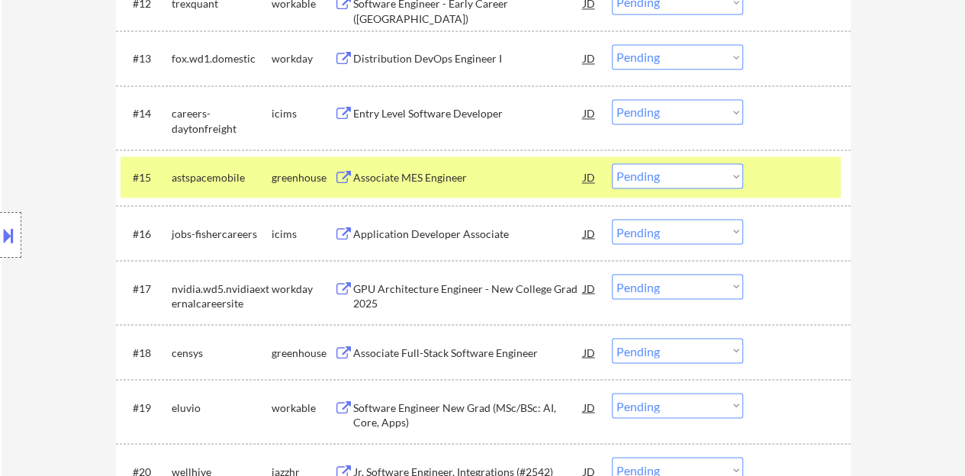
click at [627, 178] on select "Choose an option... Pending Applied Excluded (Questions) Excluded (Expired) Exc…" at bounding box center [677, 175] width 131 height 25
click at [612, 163] on select "Choose an option... Pending Applied Excluded (Questions) Excluded (Expired) Exc…" at bounding box center [677, 175] width 131 height 25
select select ""pending""
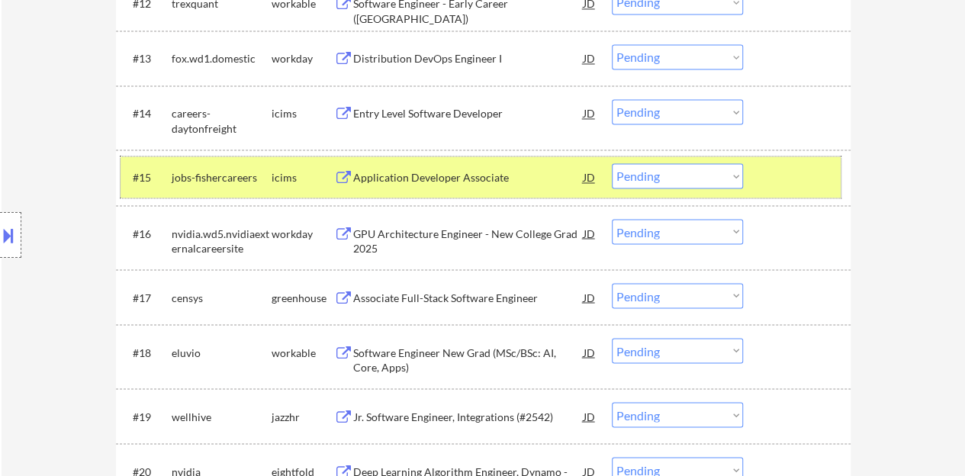
click at [810, 176] on div at bounding box center [798, 176] width 67 height 27
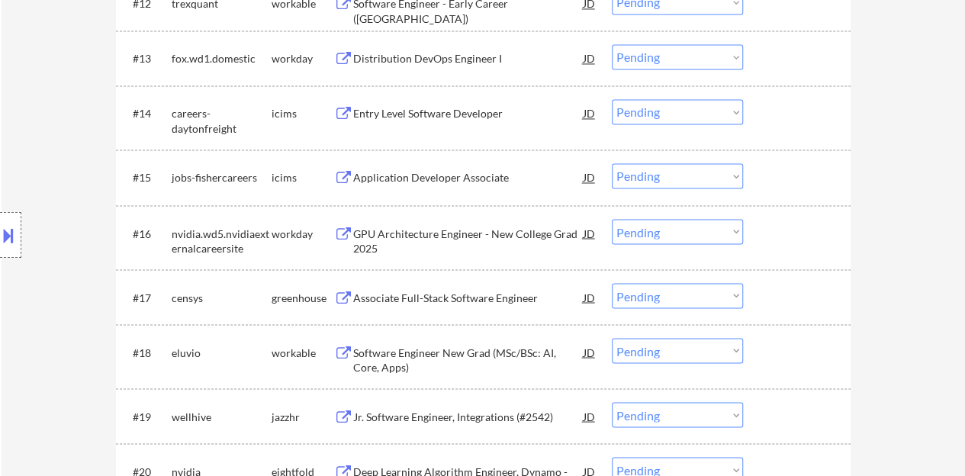
scroll to position [1297, 0]
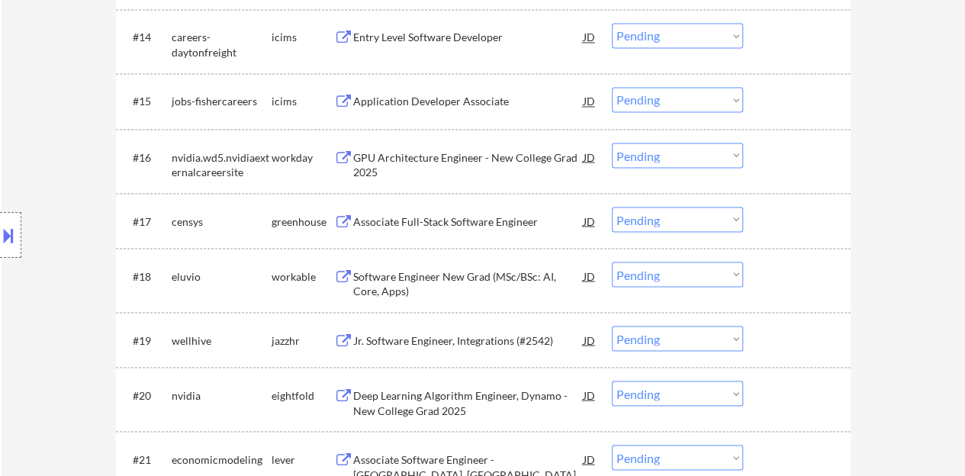
click at [438, 227] on div "Associate Full-Stack Software Engineer" at bounding box center [468, 221] width 230 height 15
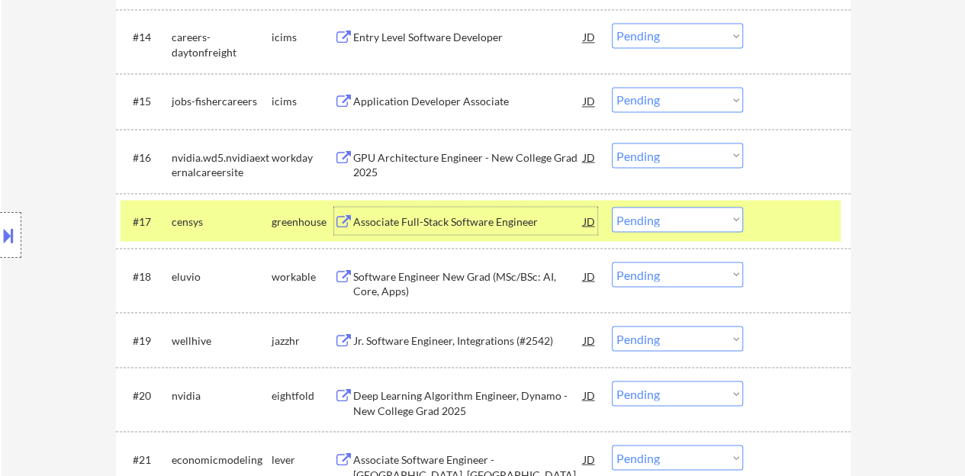
click at [665, 210] on select "Choose an option... Pending Applied Excluded (Questions) Excluded (Expired) Exc…" at bounding box center [677, 219] width 131 height 25
click at [612, 207] on select "Choose an option... Pending Applied Excluded (Questions) Excluded (Expired) Exc…" at bounding box center [677, 219] width 131 height 25
select select ""pending""
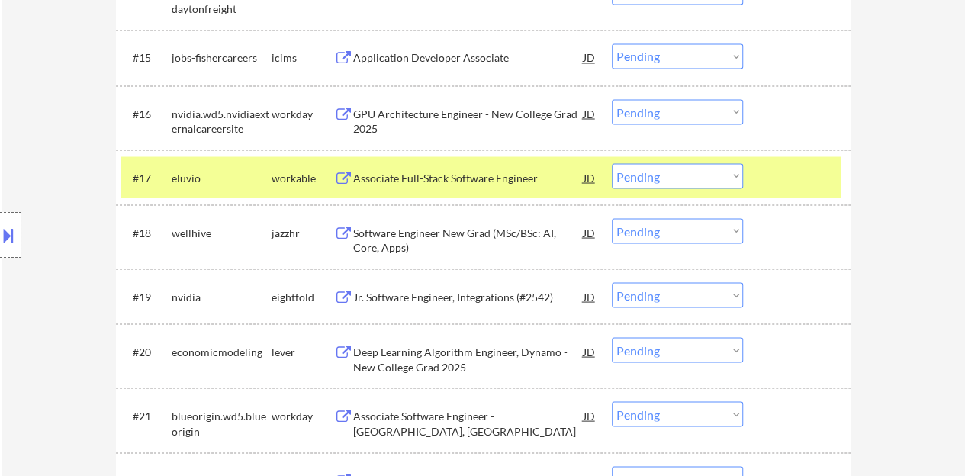
scroll to position [1374, 0]
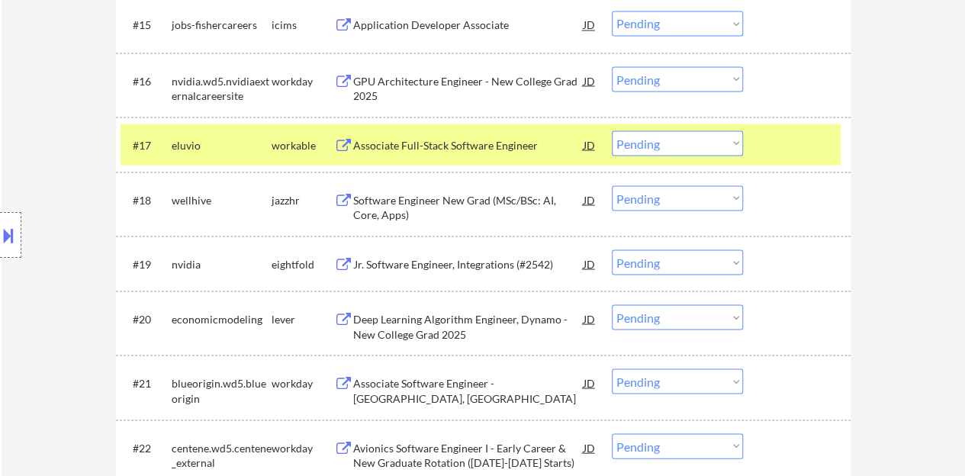
click at [802, 151] on div at bounding box center [798, 143] width 67 height 27
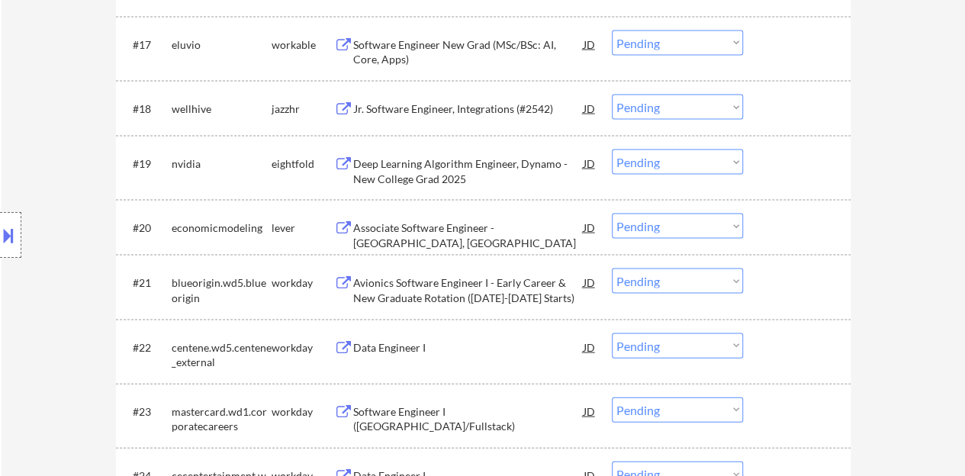
scroll to position [1450, 0]
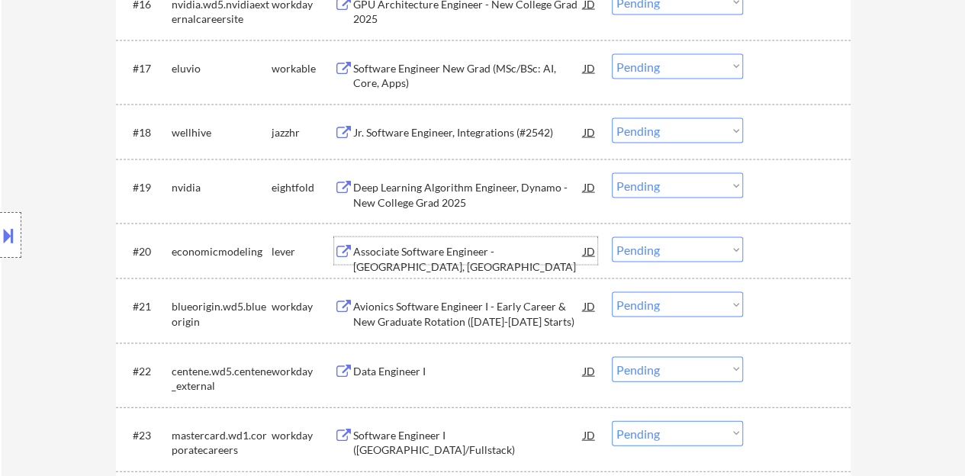
click at [456, 256] on div "Associate Software Engineer - Moscow, ID" at bounding box center [468, 259] width 230 height 30
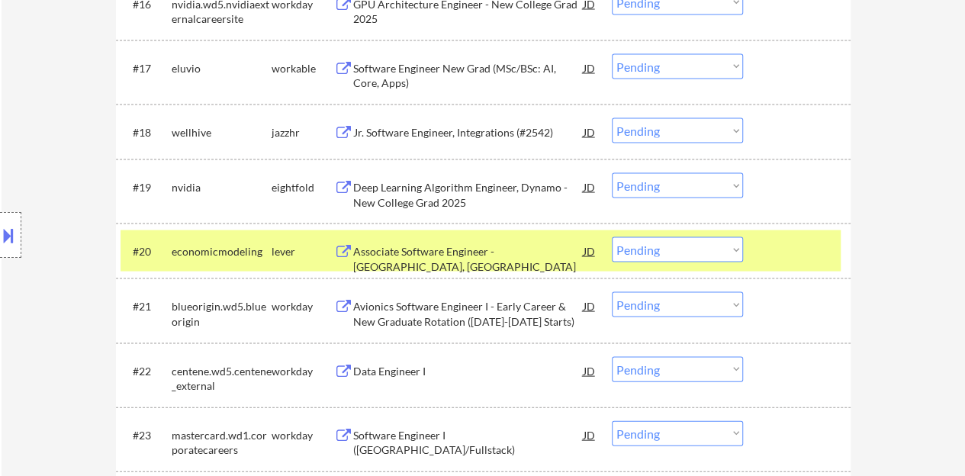
select select ""PLACEHOLDER_1427118222253""
select select ""pending""
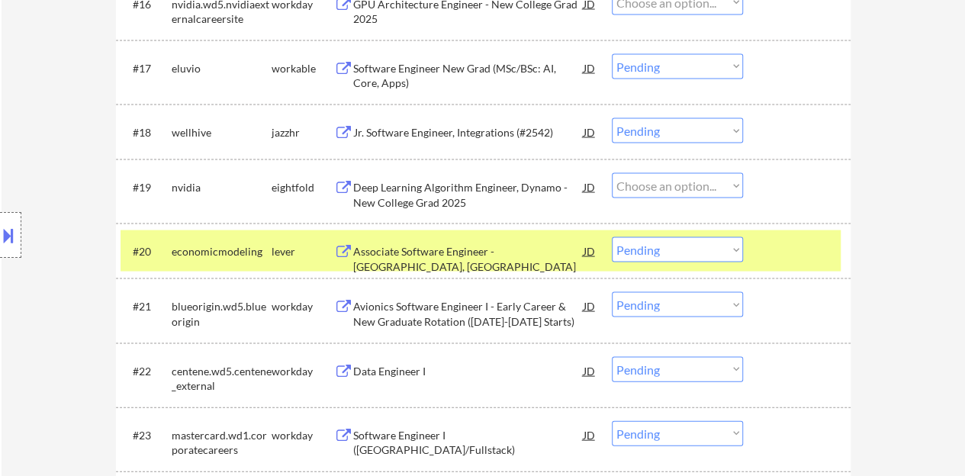
select select ""pending""
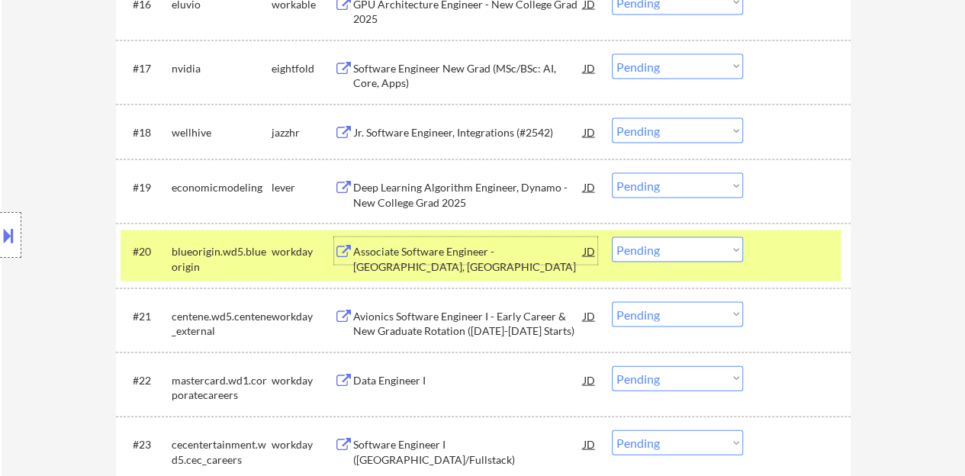
click at [675, 246] on select "Choose an option... Pending Applied Excluded (Questions) Excluded (Expired) Exc…" at bounding box center [677, 249] width 131 height 25
click at [612, 237] on select "Choose an option... Pending Applied Excluded (Questions) Excluded (Expired) Exc…" at bounding box center [677, 249] width 131 height 25
select select ""pending""
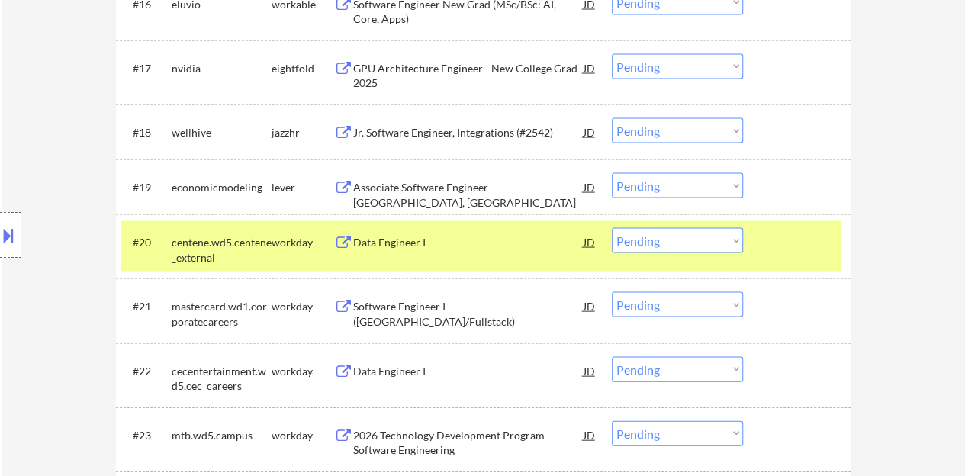
click at [775, 235] on div at bounding box center [798, 241] width 67 height 27
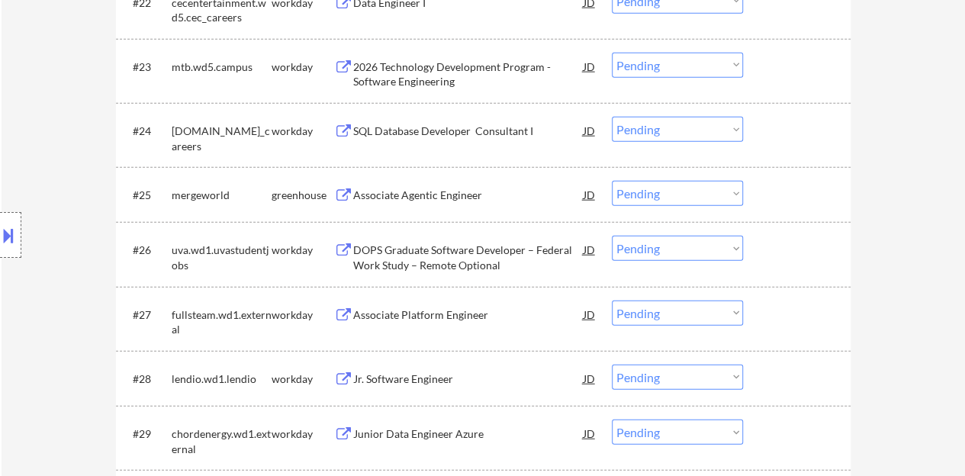
scroll to position [1831, 0]
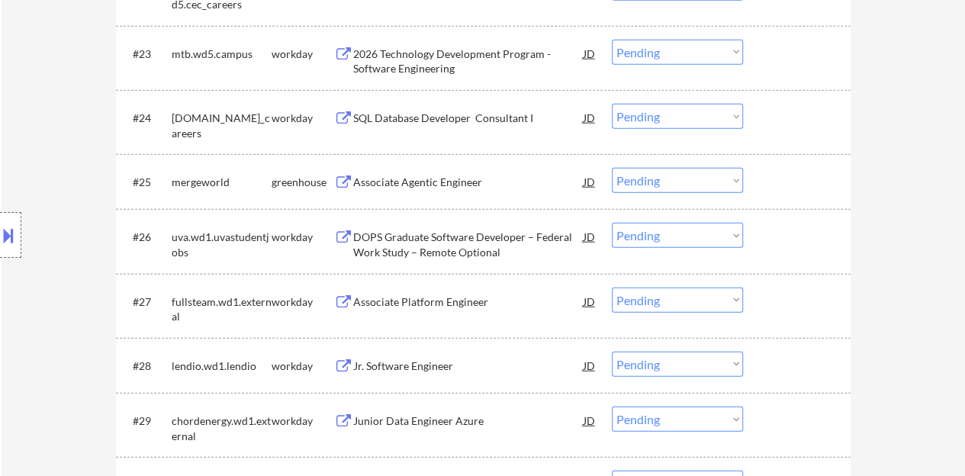
click at [423, 175] on div "Associate Agentic Engineer" at bounding box center [468, 182] width 230 height 15
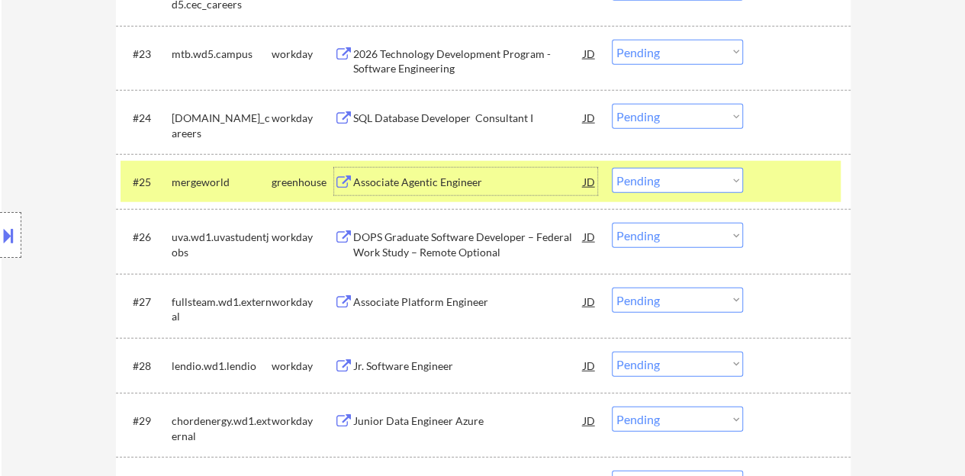
click at [664, 179] on select "Choose an option... Pending Applied Excluded (Questions) Excluded (Expired) Exc…" at bounding box center [677, 180] width 131 height 25
click at [612, 168] on select "Choose an option... Pending Applied Excluded (Questions) Excluded (Expired) Exc…" at bounding box center [677, 180] width 131 height 25
select select ""pending""
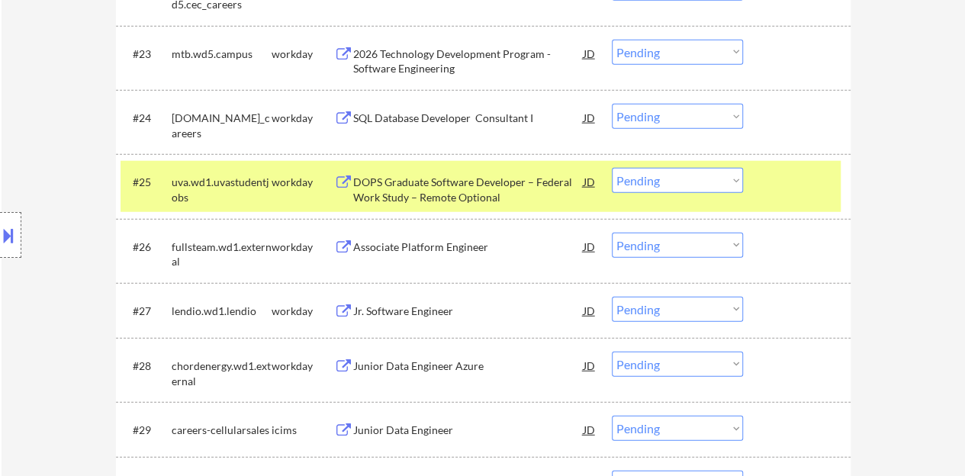
click at [780, 172] on div at bounding box center [798, 181] width 67 height 27
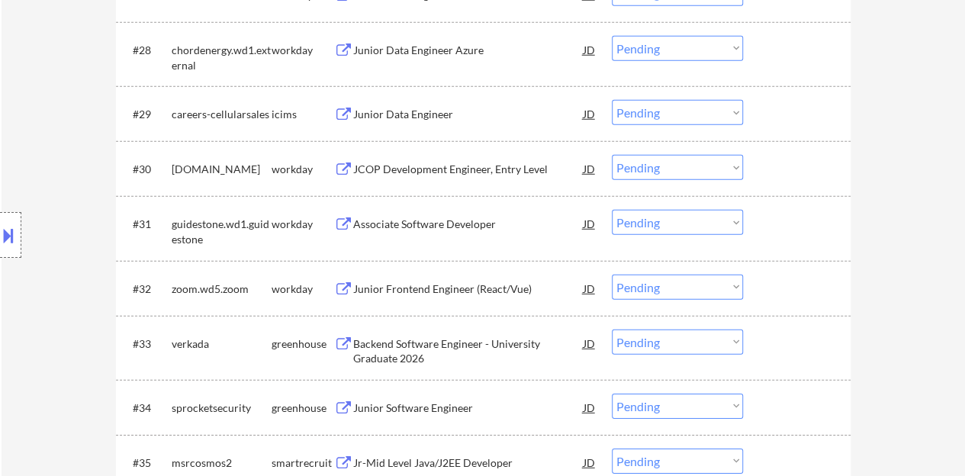
scroll to position [2289, 0]
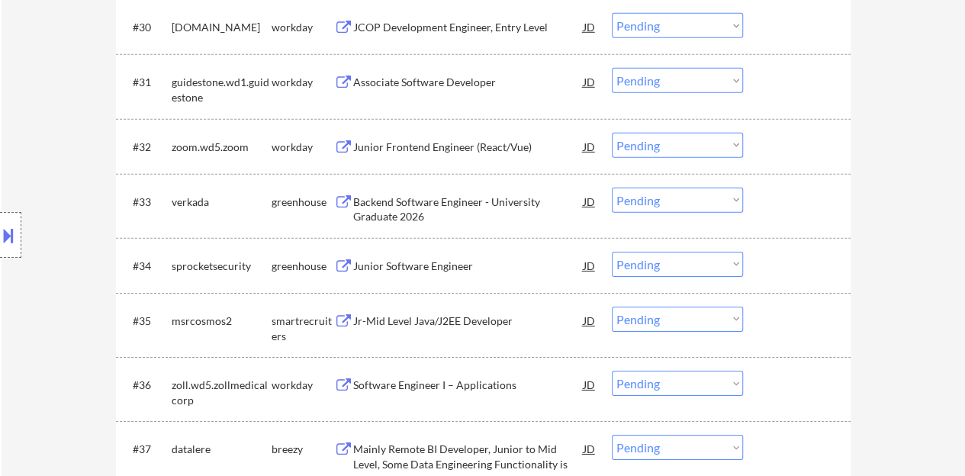
click at [428, 248] on div "#34 sprocketsecurity greenhouse Junior Software Engineer JD Choose an option...…" at bounding box center [481, 265] width 720 height 41
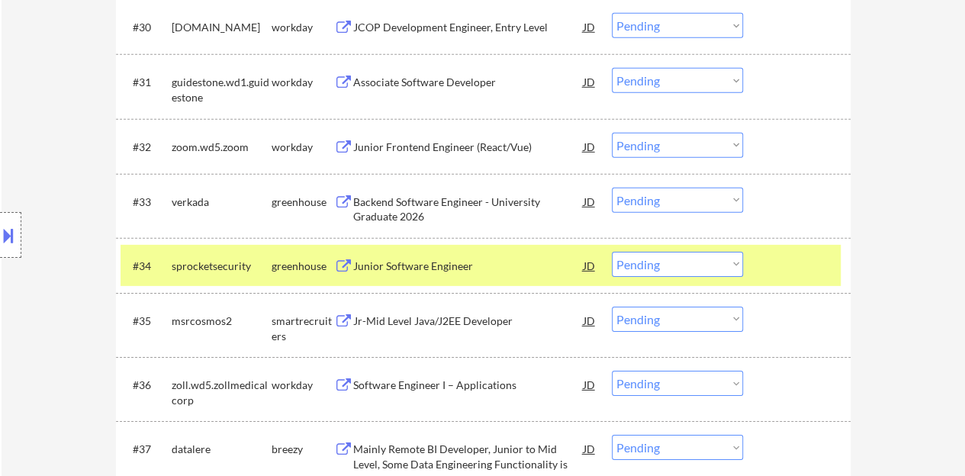
click at [424, 259] on div "Junior Software Engineer" at bounding box center [468, 266] width 230 height 15
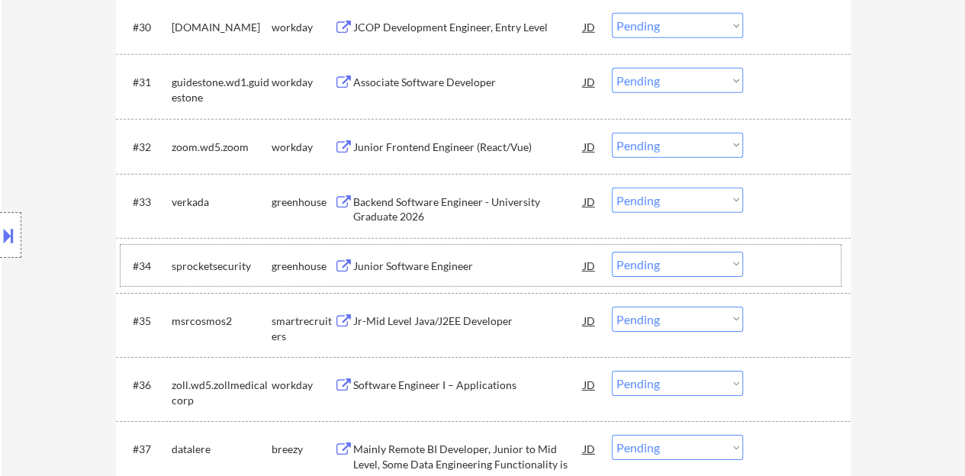
drag, startPoint x: 778, startPoint y: 259, endPoint x: 738, endPoint y: 163, distance: 104.3
click at [780, 259] on div at bounding box center [798, 265] width 67 height 27
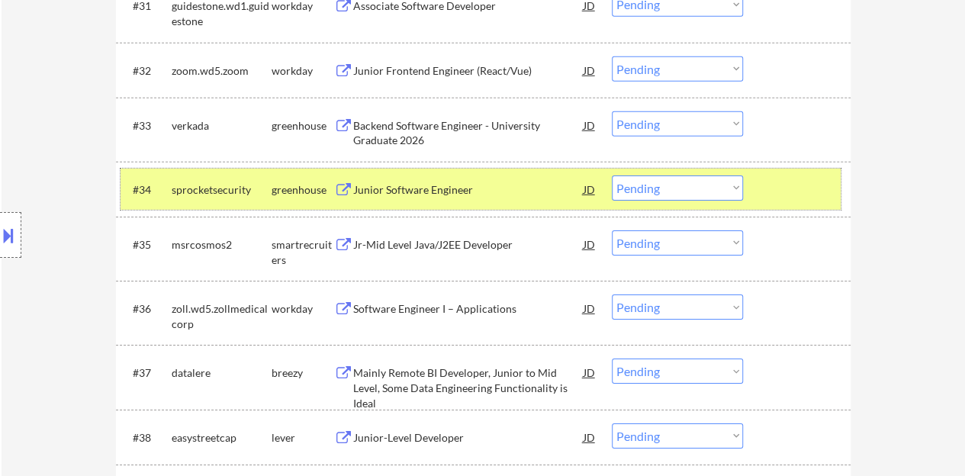
click at [801, 182] on div at bounding box center [798, 189] width 67 height 27
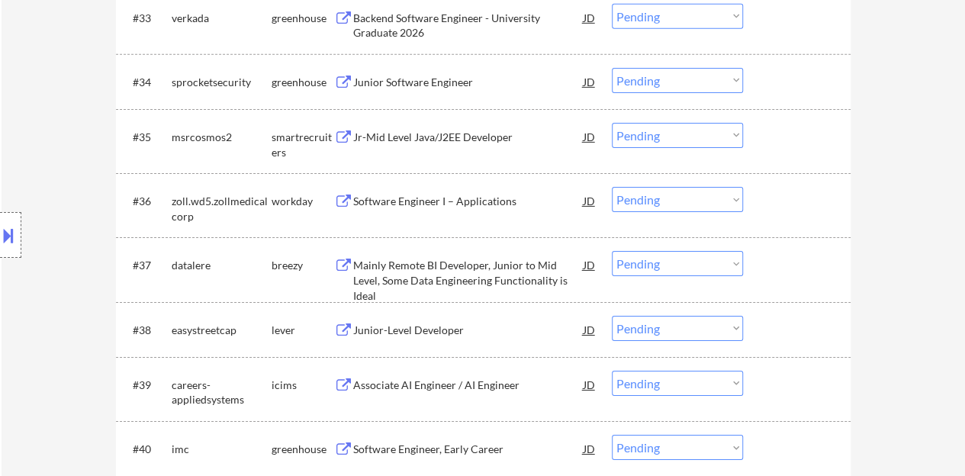
scroll to position [2442, 0]
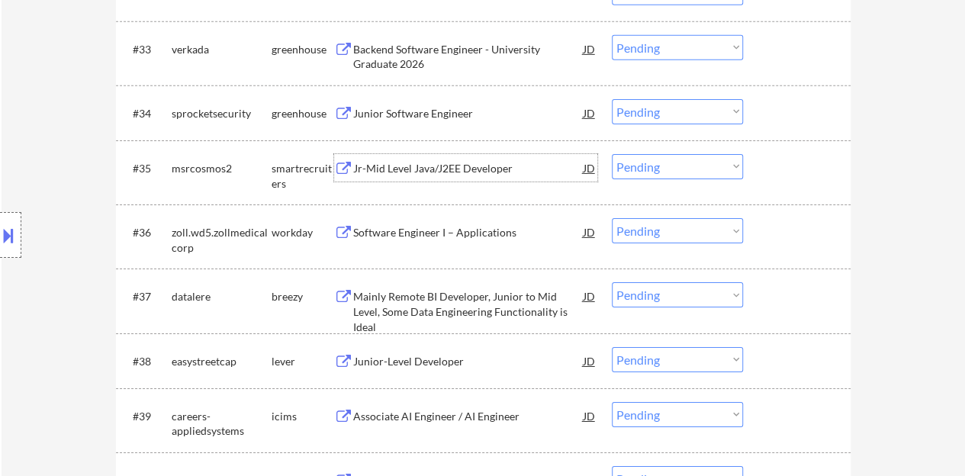
click at [472, 168] on div "Jr-Mid Level Java/J2EE Developer" at bounding box center [468, 168] width 230 height 15
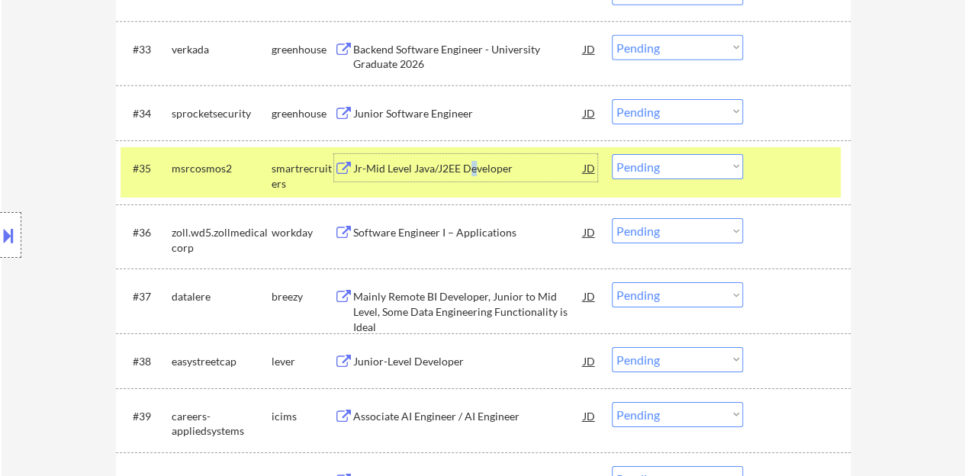
click at [687, 169] on select "Choose an option... Pending Applied Excluded (Questions) Excluded (Expired) Exc…" at bounding box center [677, 166] width 131 height 25
click at [612, 154] on select "Choose an option... Pending Applied Excluded (Questions) Excluded (Expired) Exc…" at bounding box center [677, 166] width 131 height 25
select select ""pending""
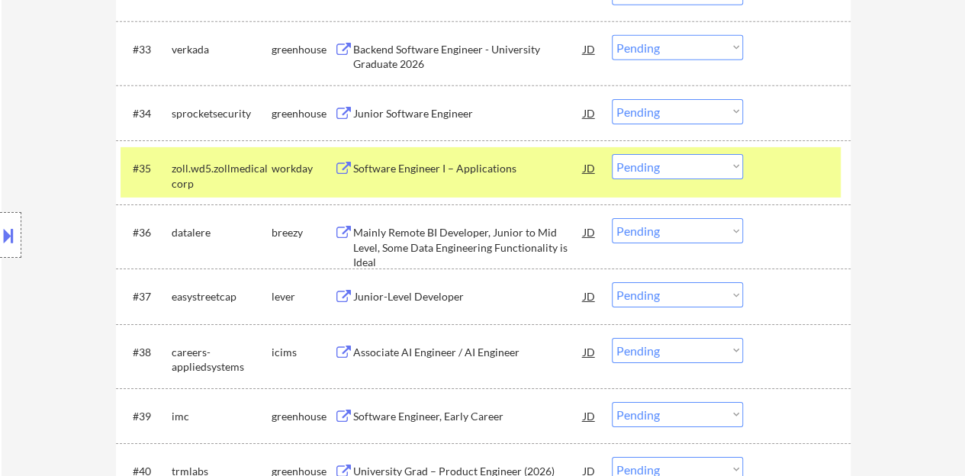
click at [801, 158] on div at bounding box center [798, 167] width 67 height 27
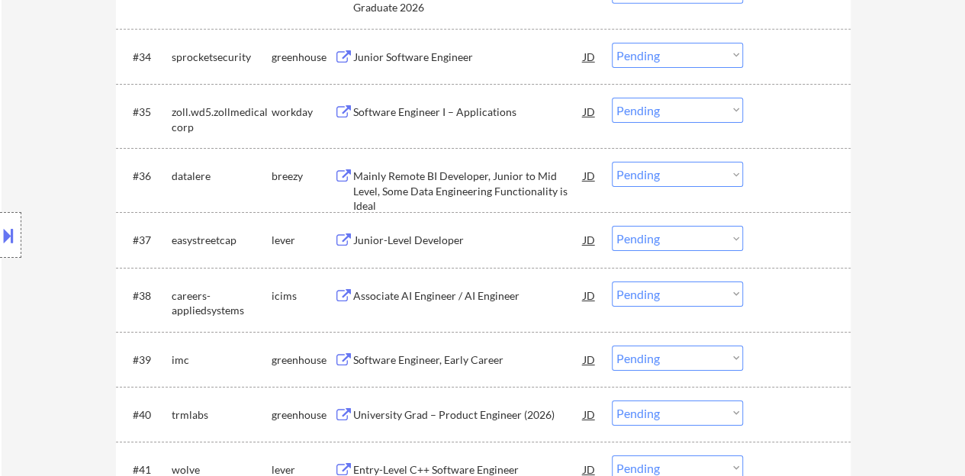
scroll to position [2518, 0]
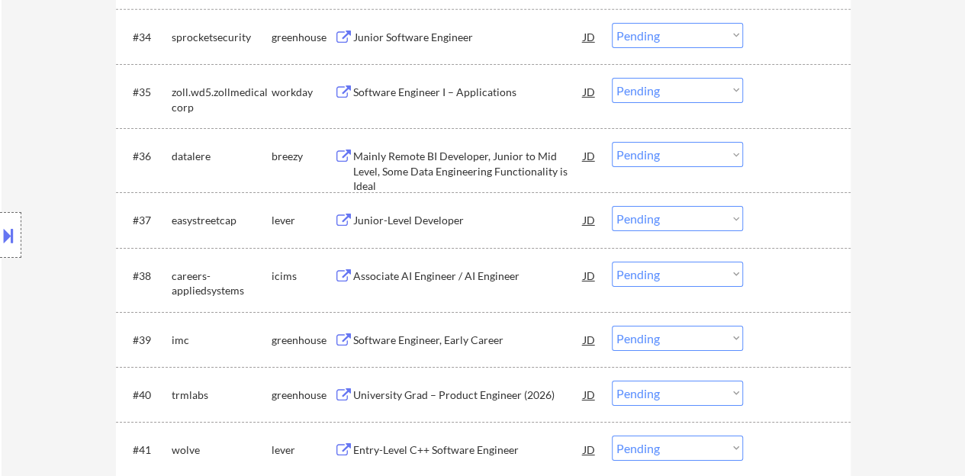
click at [449, 221] on div "Junior-Level Developer" at bounding box center [468, 220] width 230 height 15
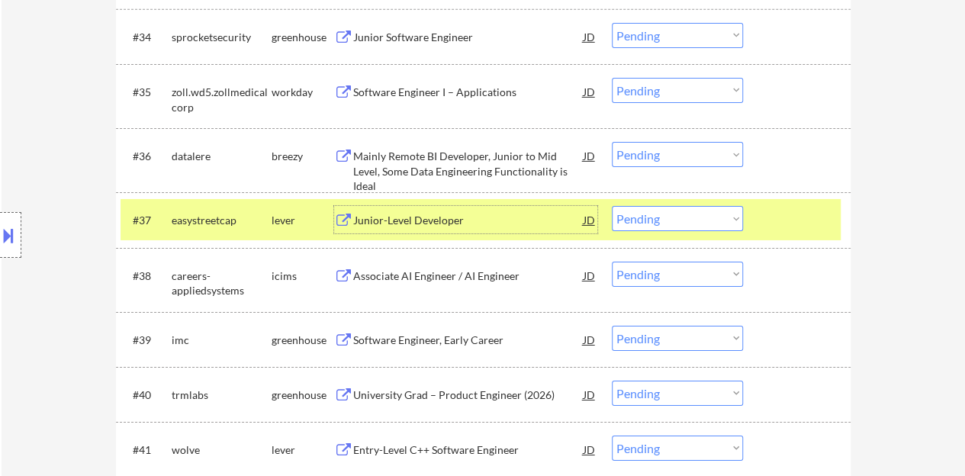
click at [664, 227] on select "Choose an option... Pending Applied Excluded (Questions) Excluded (Expired) Exc…" at bounding box center [677, 218] width 131 height 25
click at [612, 206] on select "Choose an option... Pending Applied Excluded (Questions) Excluded (Expired) Exc…" at bounding box center [677, 218] width 131 height 25
select select ""pending""
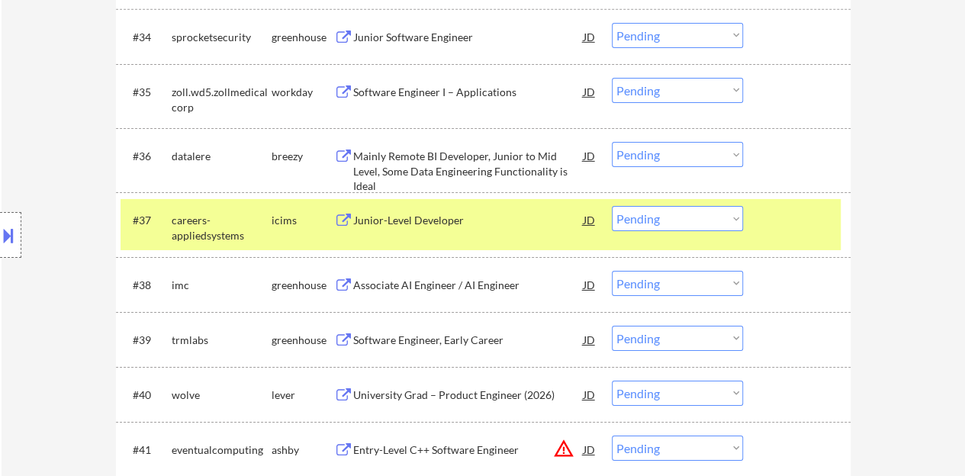
click at [784, 236] on div "#37 careers-appliedsystems icims Junior-Level Developer JD Choose an option... …" at bounding box center [481, 224] width 720 height 50
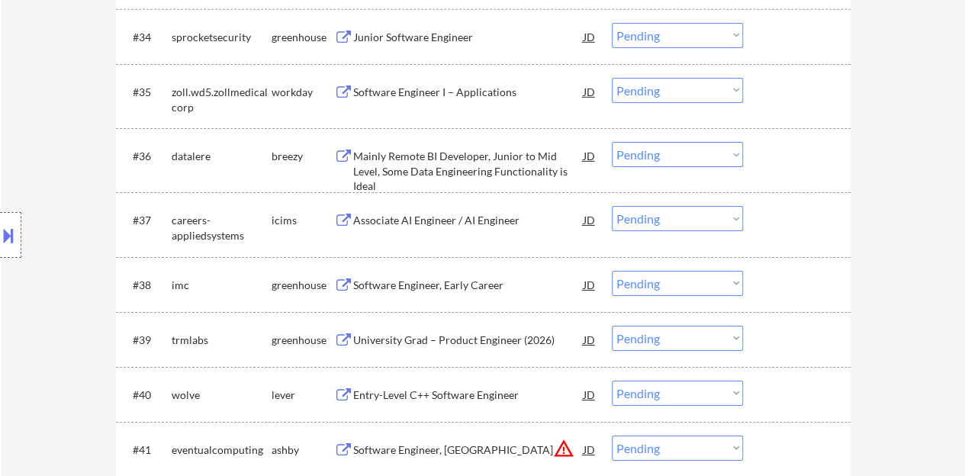
scroll to position [2595, 0]
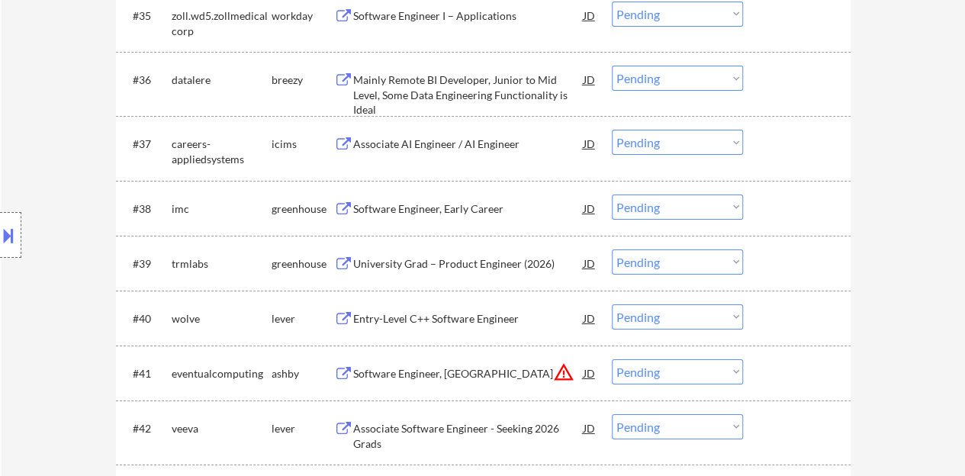
click at [479, 213] on div "Software Engineer, Early Career" at bounding box center [468, 208] width 230 height 15
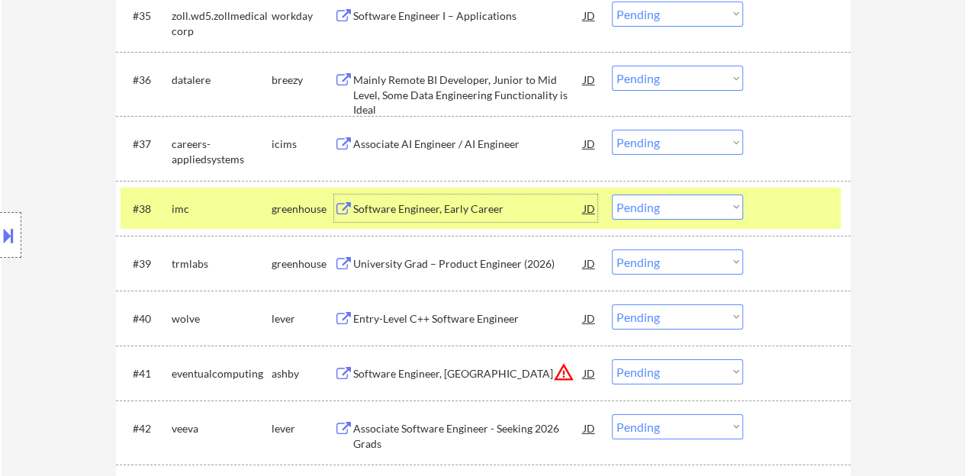
click at [647, 207] on select "Choose an option... Pending Applied Excluded (Questions) Excluded (Expired) Exc…" at bounding box center [677, 207] width 131 height 25
click at [612, 195] on select "Choose an option... Pending Applied Excluded (Questions) Excluded (Expired) Exc…" at bounding box center [677, 207] width 131 height 25
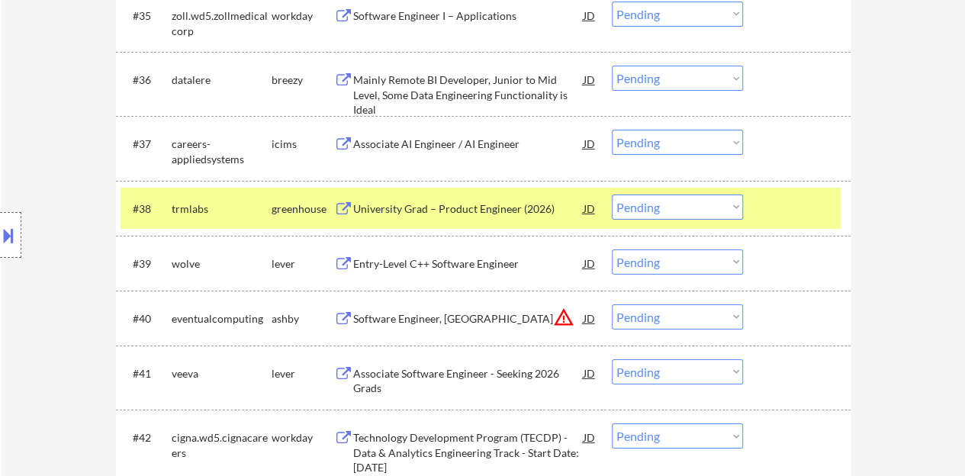
click at [519, 210] on div "University Grad – Product Engineer (2026)" at bounding box center [468, 208] width 230 height 15
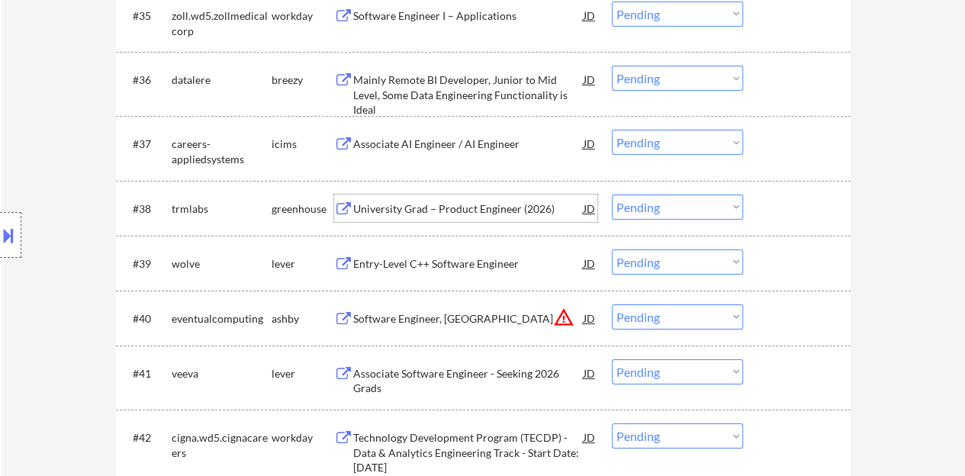
click at [801, 207] on div at bounding box center [798, 208] width 67 height 27
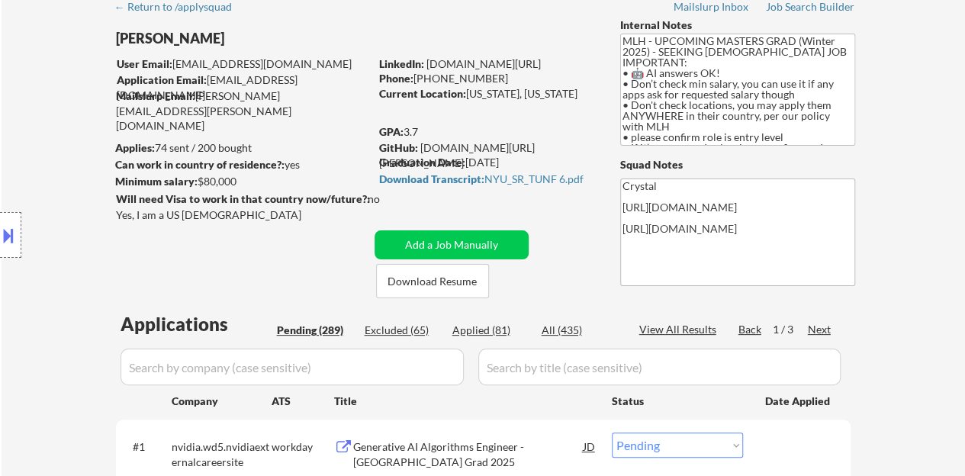
scroll to position [0, 0]
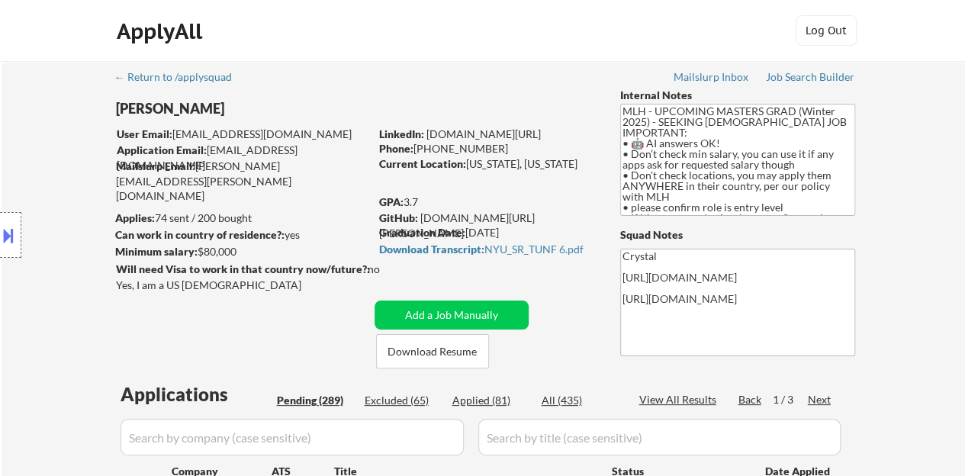
drag, startPoint x: 578, startPoint y: 128, endPoint x: 426, endPoint y: 137, distance: 152.9
click at [426, 137] on div "LinkedIn: www.linkedin.com/in/jtang243" at bounding box center [488, 134] width 218 height 15
copy link "www.linkedin.com/in/jtang243"
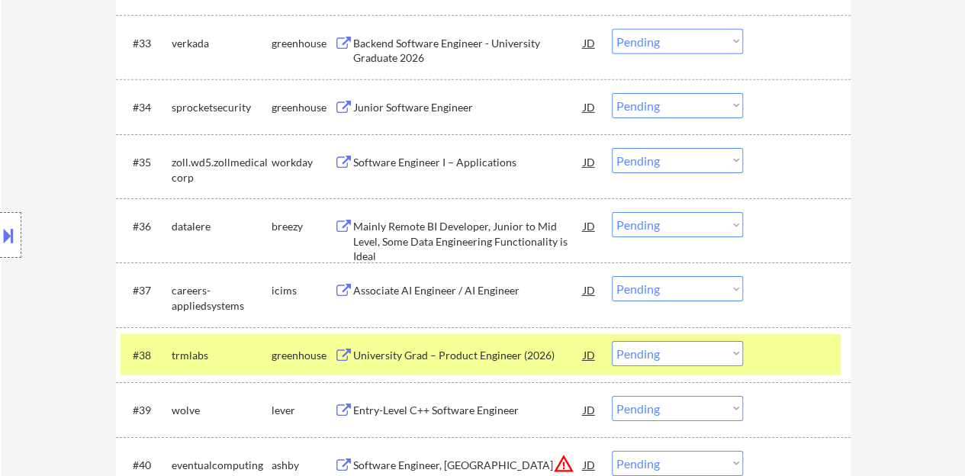
scroll to position [2592, 0]
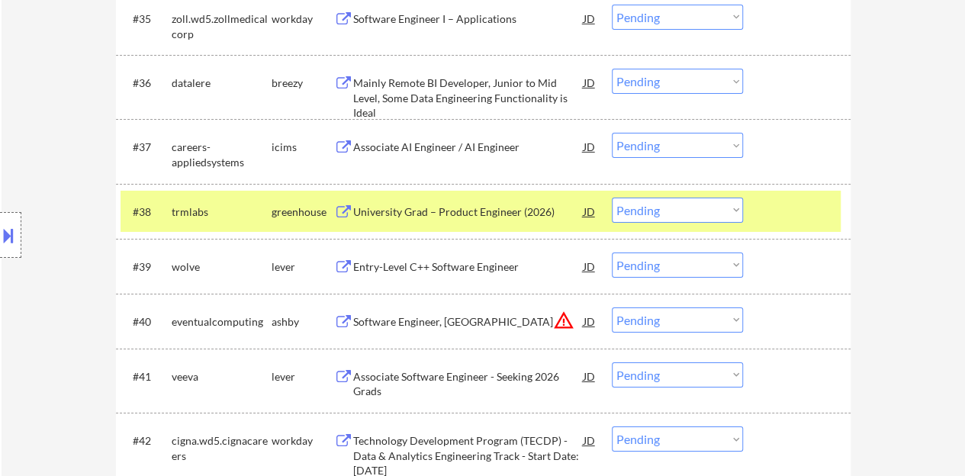
click at [656, 213] on select "Choose an option... Pending Applied Excluded (Questions) Excluded (Expired) Exc…" at bounding box center [677, 210] width 131 height 25
click at [612, 198] on select "Choose an option... Pending Applied Excluded (Questions) Excluded (Expired) Exc…" at bounding box center [677, 210] width 131 height 25
select select ""pending""
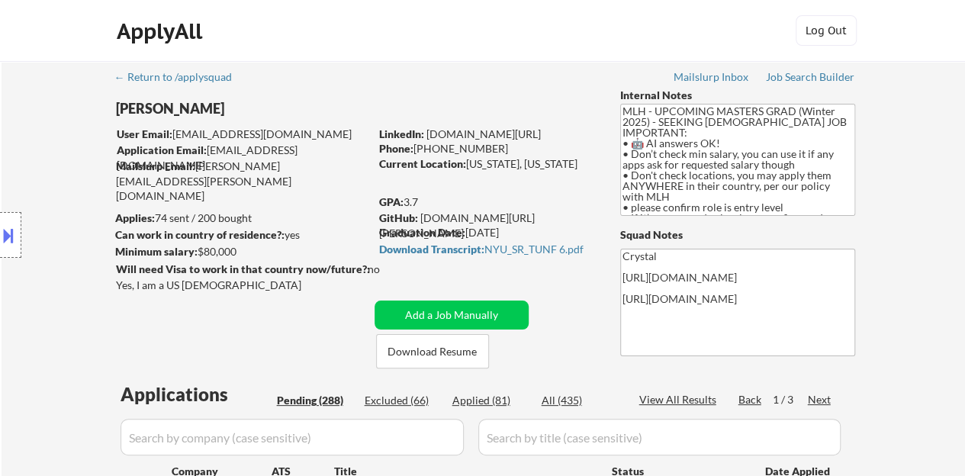
scroll to position [76, 0]
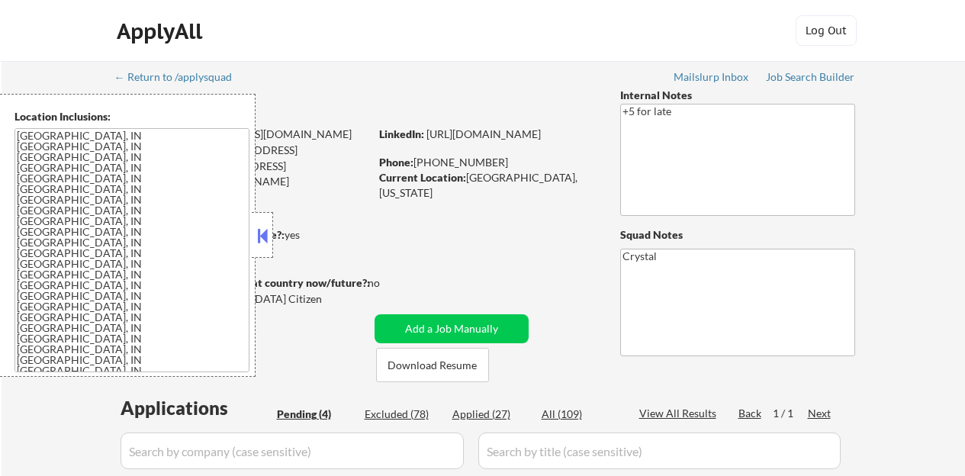
select select ""pending""
click at [266, 230] on button at bounding box center [262, 235] width 17 height 23
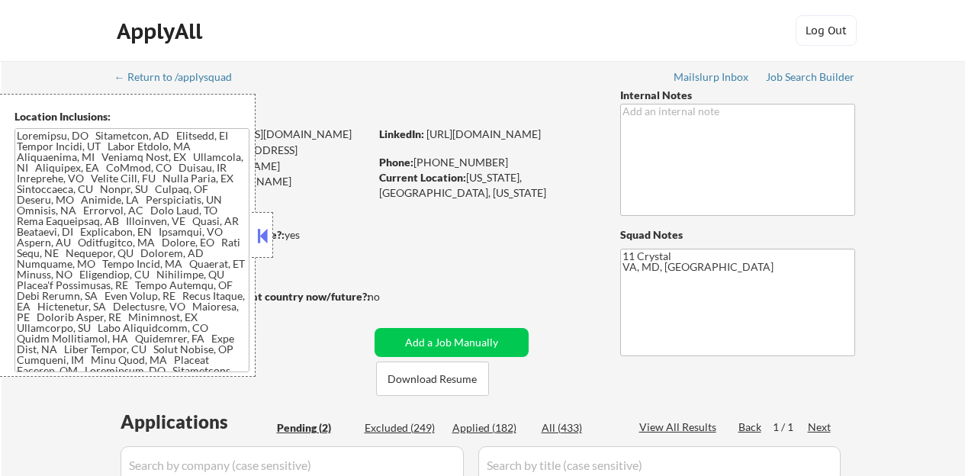
select select ""pending""
click at [267, 235] on button at bounding box center [262, 235] width 17 height 23
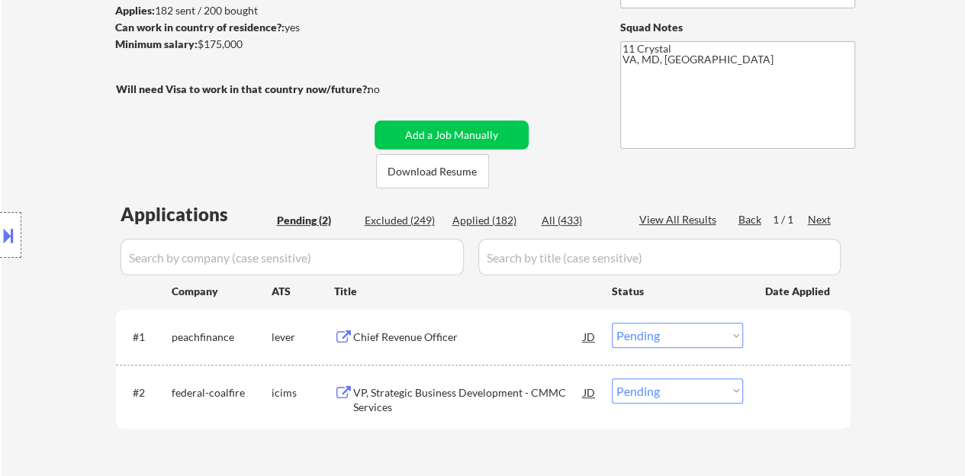
scroll to position [229, 0]
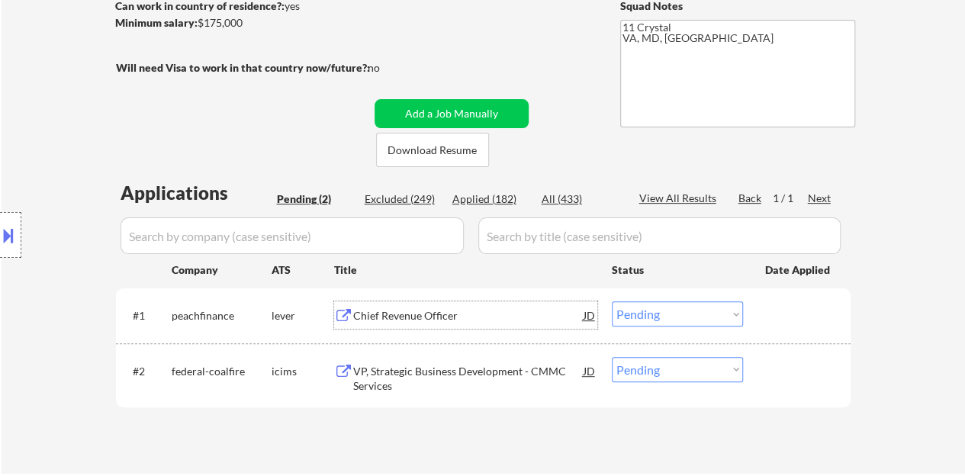
click at [440, 307] on div "Chief Revenue Officer" at bounding box center [468, 314] width 230 height 27
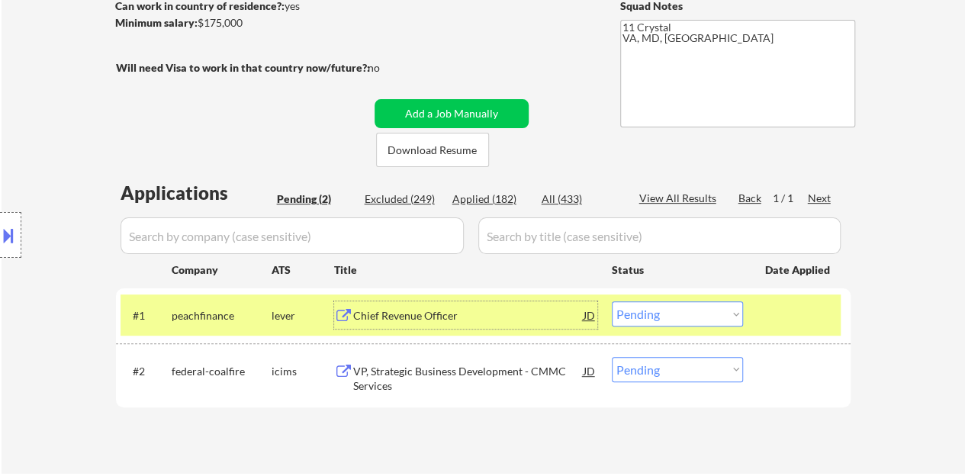
click at [660, 318] on select "Choose an option... Pending Applied Excluded (Questions) Excluded (Expired) Exc…" at bounding box center [677, 313] width 131 height 25
click at [612, 301] on select "Choose an option... Pending Applied Excluded (Questions) Excluded (Expired) Exc…" at bounding box center [677, 313] width 131 height 25
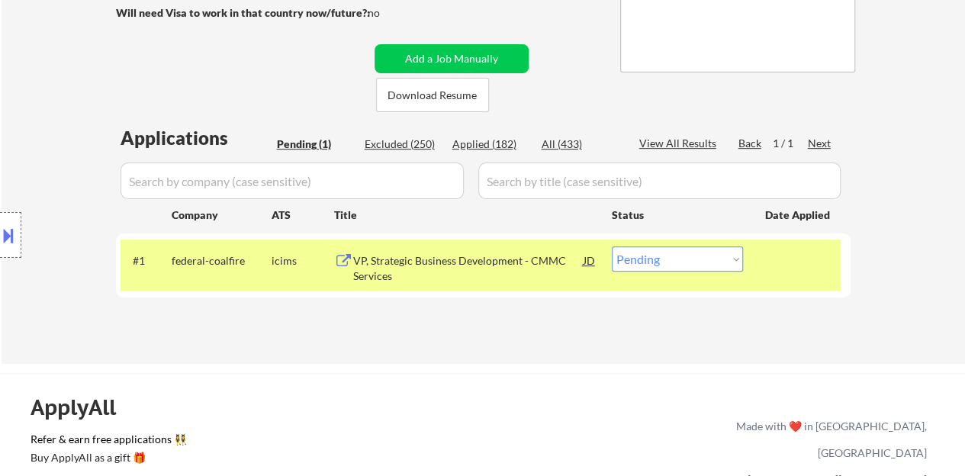
scroll to position [305, 0]
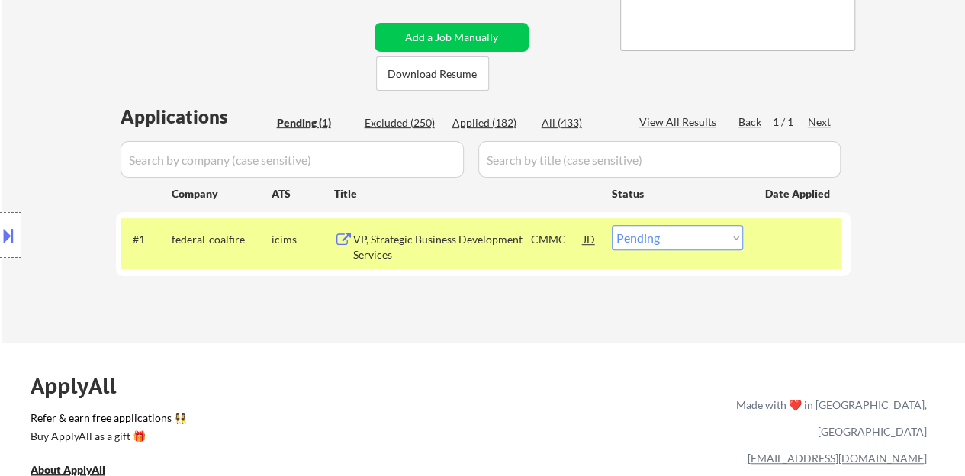
click at [510, 244] on div "VP, Strategic Business Development - CMMC Services" at bounding box center [468, 247] width 230 height 30
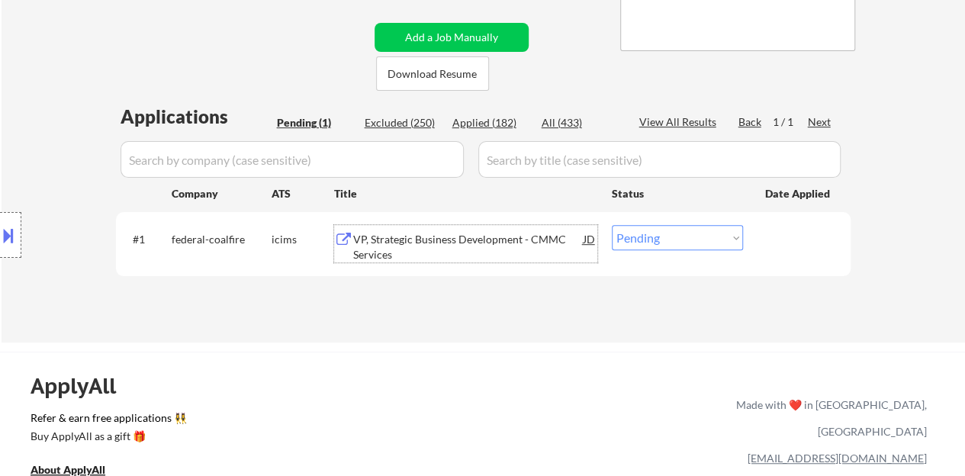
click at [628, 241] on select "Choose an option... Pending Applied Excluded (Questions) Excluded (Expired) Exc…" at bounding box center [677, 237] width 131 height 25
select select ""excluded__bad_match_""
click at [612, 225] on select "Choose an option... Pending Applied Excluded (Questions) Excluded (Expired) Exc…" at bounding box center [677, 237] width 131 height 25
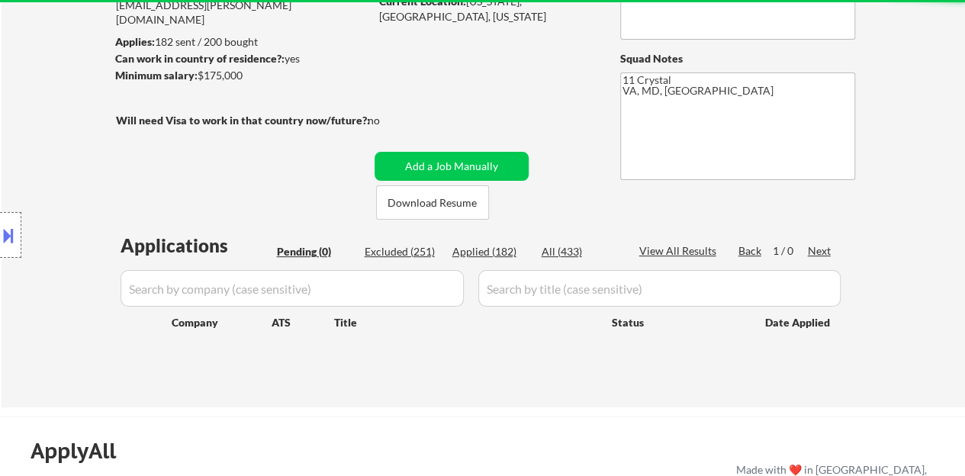
scroll to position [153, 0]
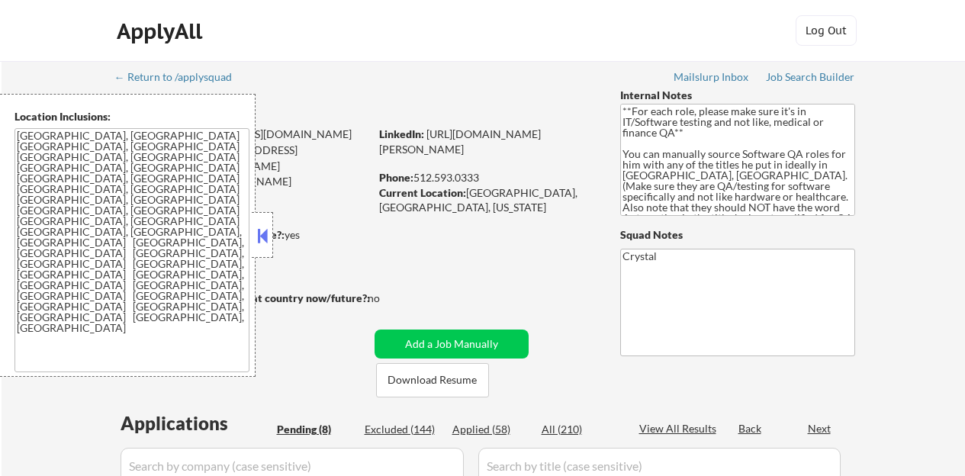
select select ""pending""
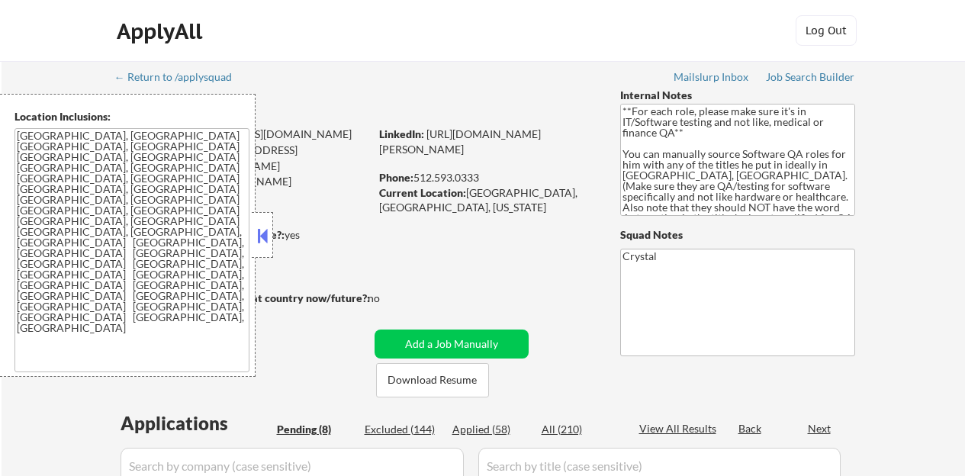
select select ""pending""
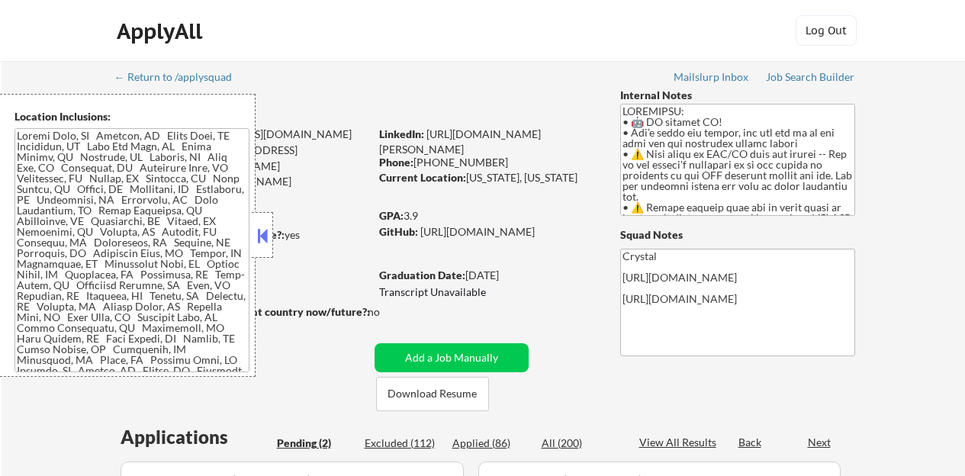
select select ""pending""
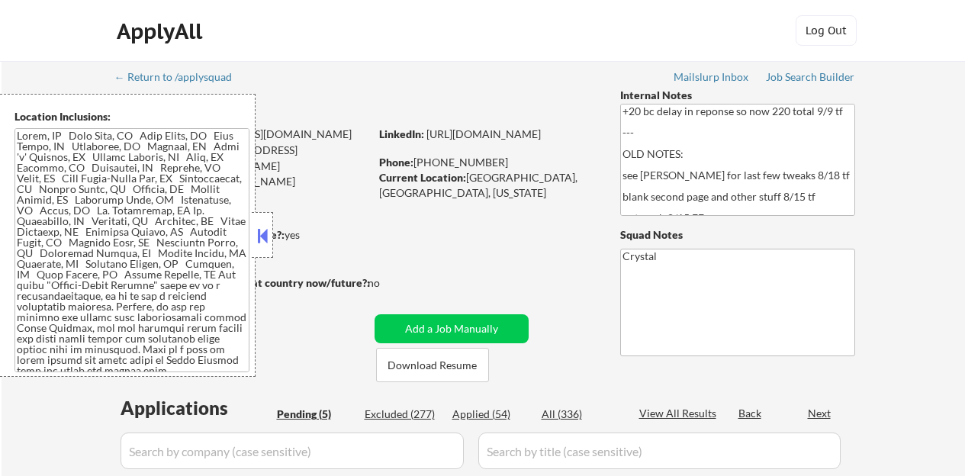
select select ""pending""
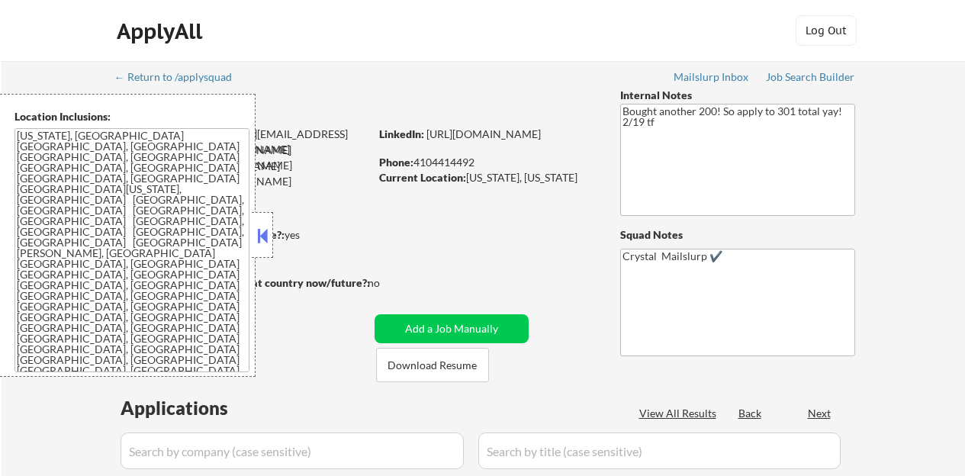
select select ""pending""
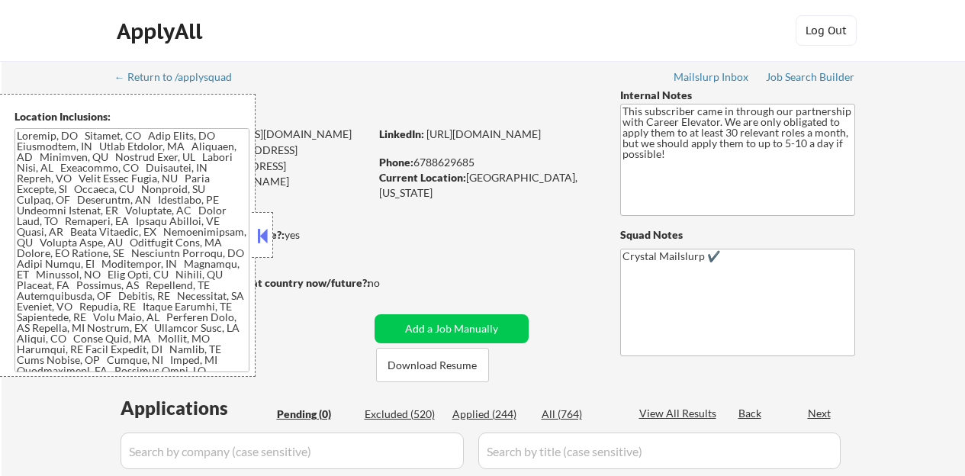
scroll to position [153, 0]
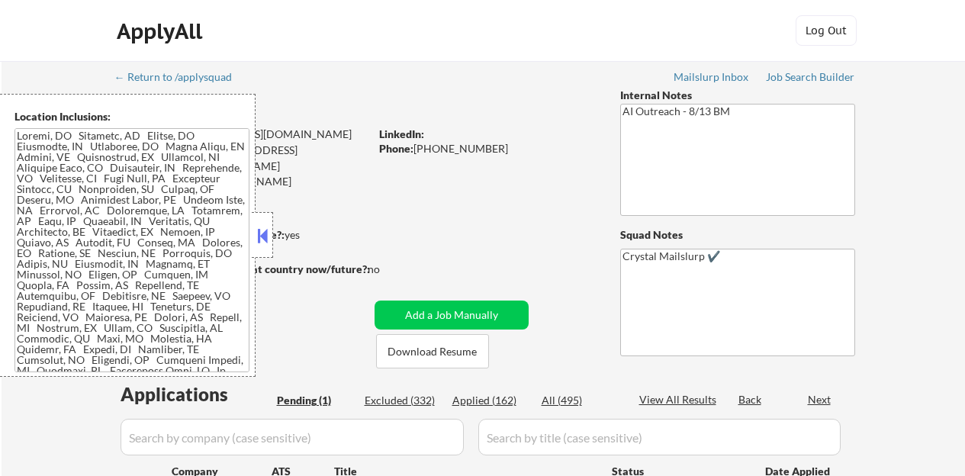
select select ""pending""
